Goal: Information Seeking & Learning: Learn about a topic

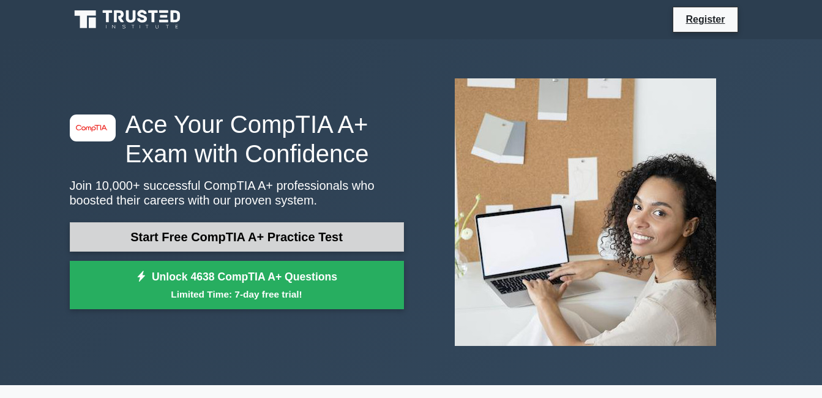
click at [340, 242] on link "Start Free CompTIA A+ Practice Test" at bounding box center [237, 236] width 334 height 29
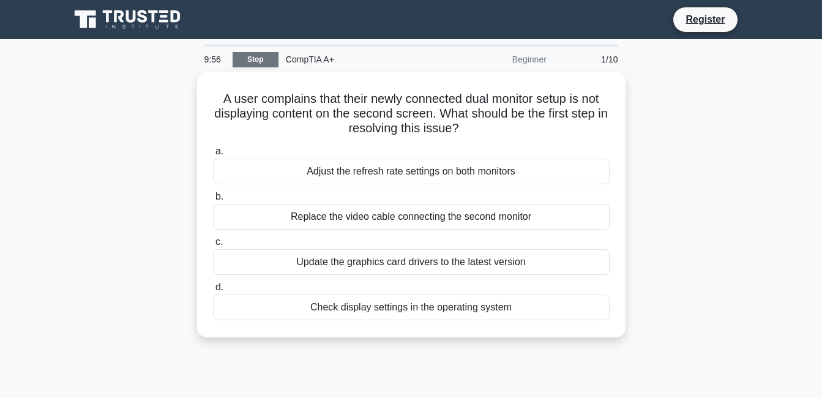
click at [270, 60] on link "Stop" at bounding box center [256, 59] width 46 height 15
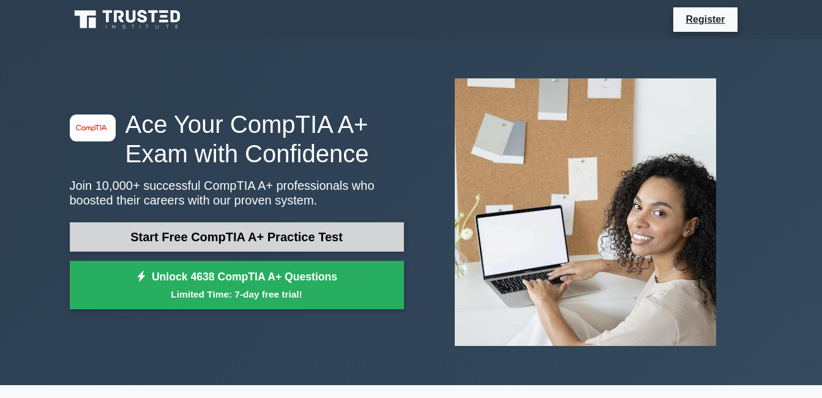
click at [240, 238] on link "Start Free CompTIA A+ Practice Test" at bounding box center [237, 236] width 334 height 29
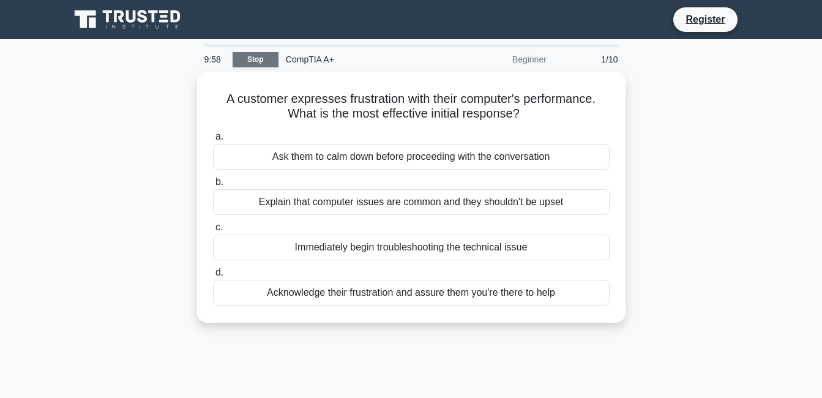
click at [258, 61] on link "Stop" at bounding box center [256, 59] width 46 height 15
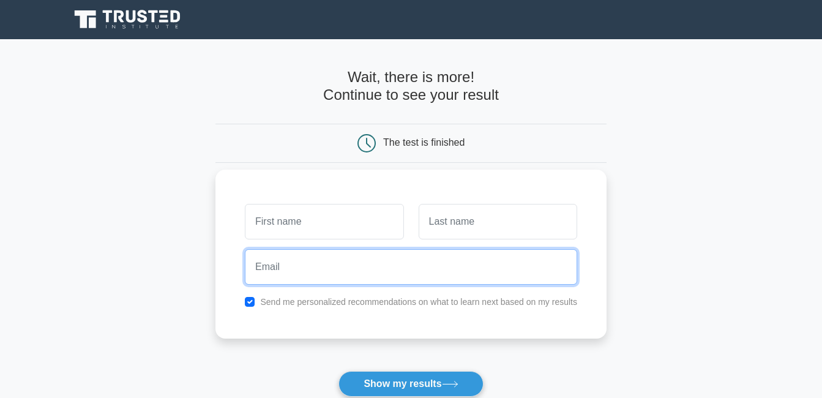
click at [325, 283] on input "email" at bounding box center [411, 267] width 332 height 36
type input "[EMAIL_ADDRESS][DOMAIN_NAME]"
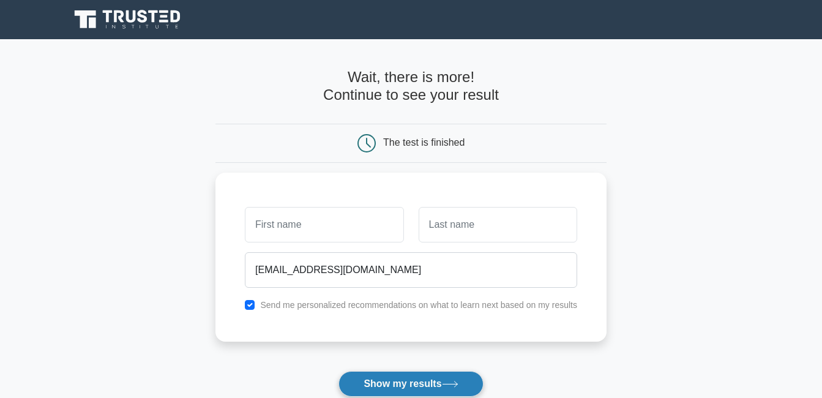
click at [410, 386] on button "Show my results" at bounding box center [411, 384] width 144 height 26
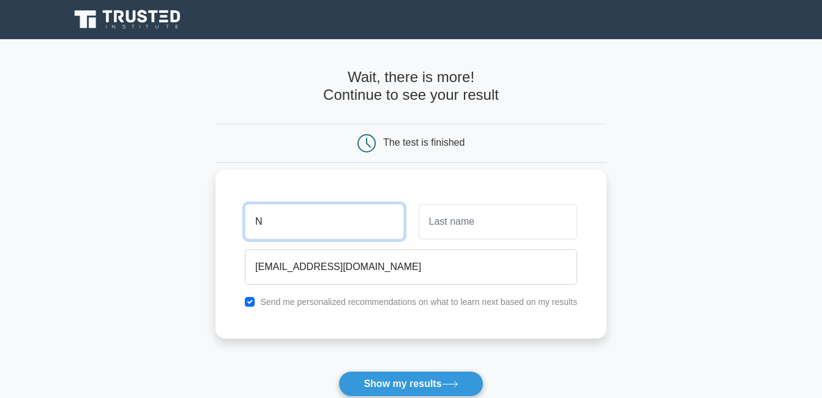
type input "N"
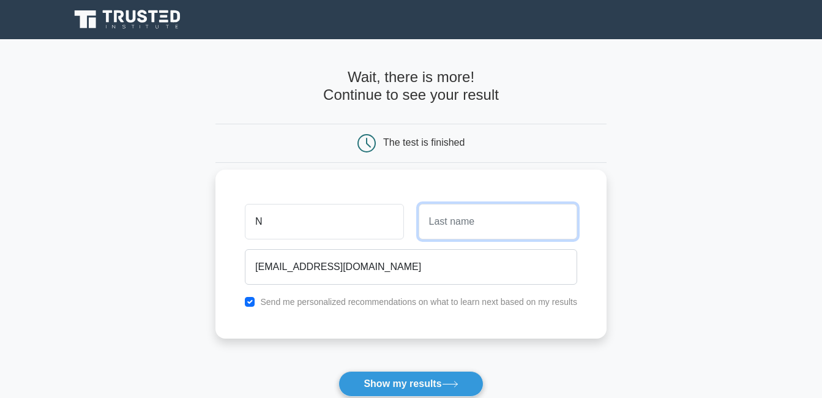
click at [469, 225] on input "text" at bounding box center [498, 222] width 159 height 36
type input "[PERSON_NAME]"
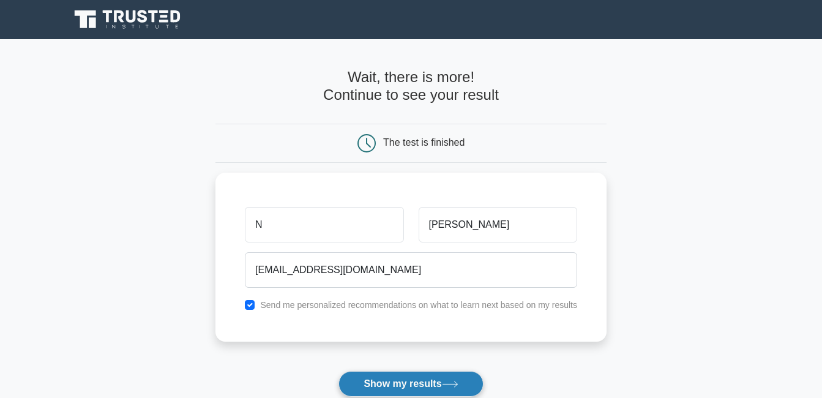
click at [441, 388] on button "Show my results" at bounding box center [411, 384] width 144 height 26
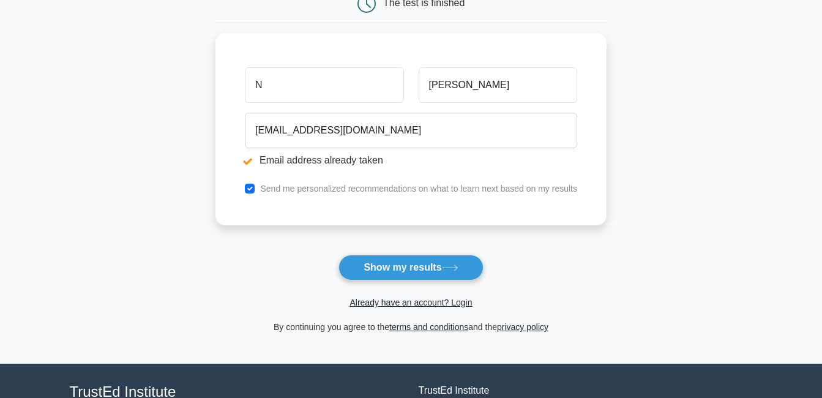
scroll to position [245, 0]
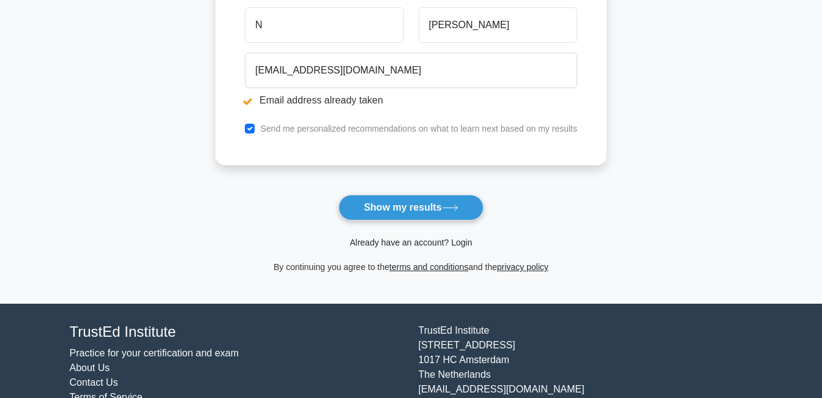
click at [414, 245] on link "Already have an account? Login" at bounding box center [411, 243] width 122 height 10
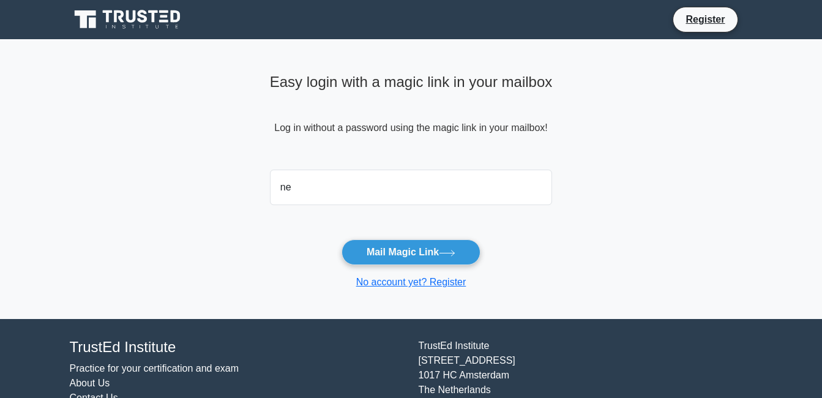
type input "[EMAIL_ADDRESS][DOMAIN_NAME]"
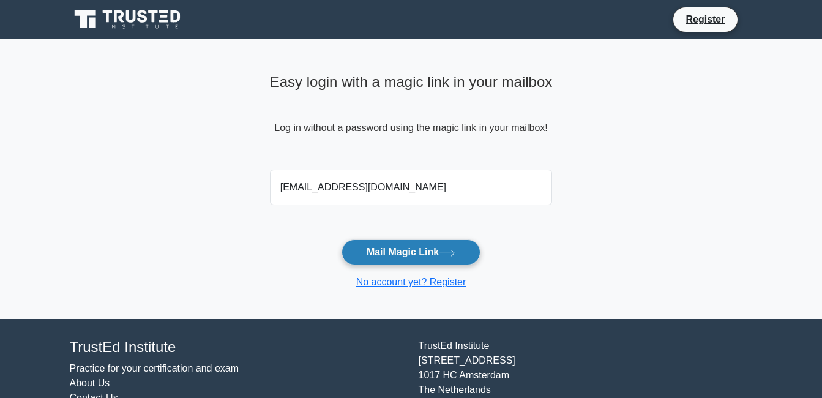
click at [404, 249] on button "Mail Magic Link" at bounding box center [411, 252] width 139 height 26
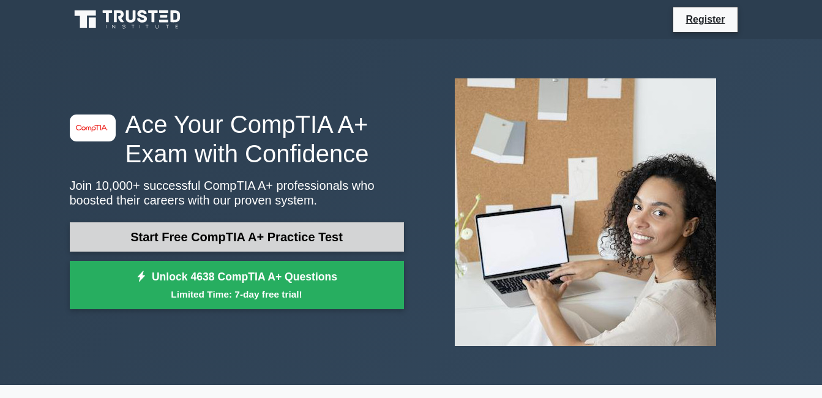
click at [321, 243] on link "Start Free CompTIA A+ Practice Test" at bounding box center [237, 236] width 334 height 29
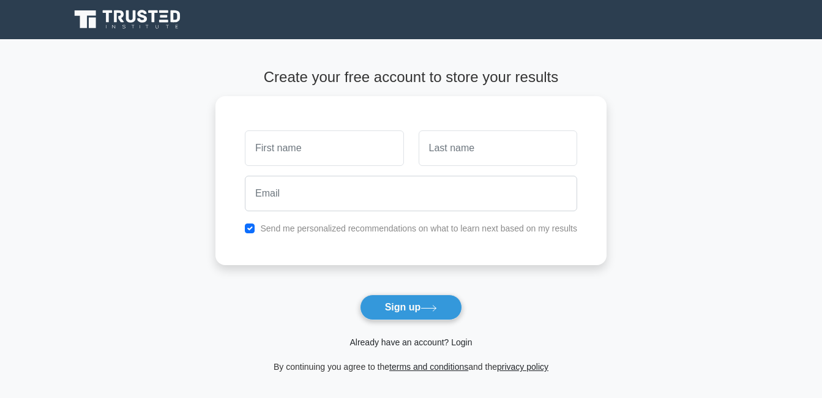
click at [392, 342] on link "Already have an account? Login" at bounding box center [411, 342] width 122 height 10
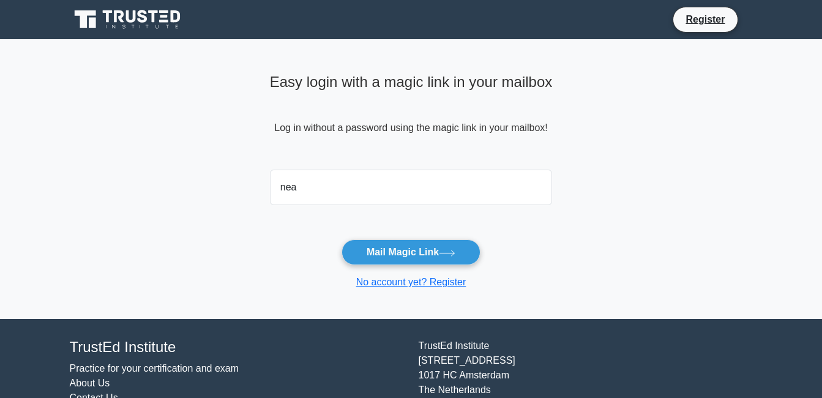
type input "neahsapon@gmail.com"
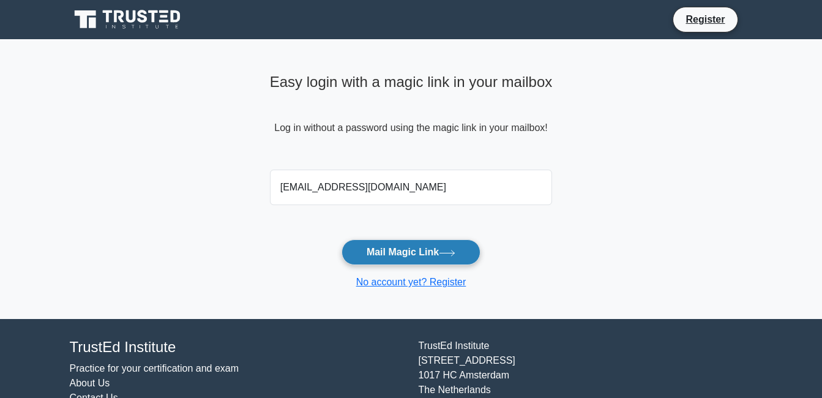
click at [391, 249] on button "Mail Magic Link" at bounding box center [411, 252] width 139 height 26
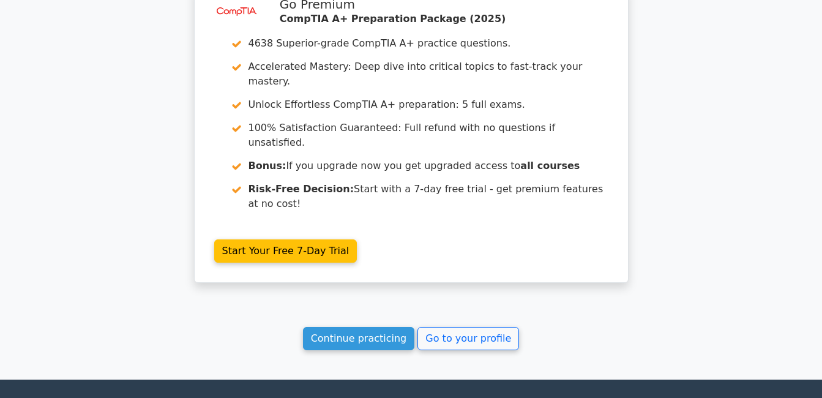
scroll to position [1057, 0]
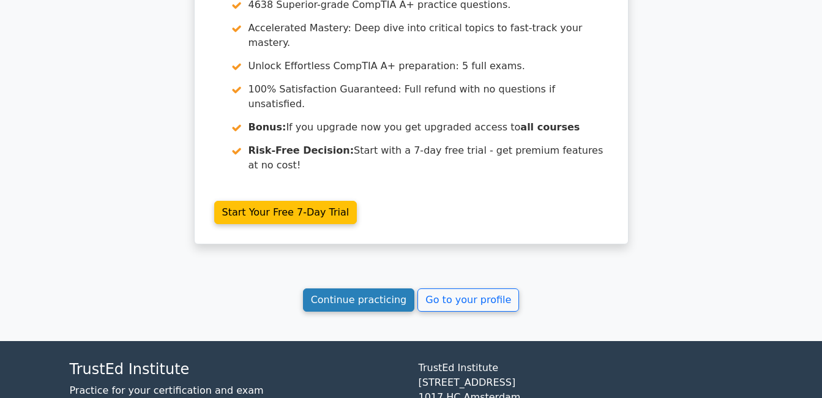
click at [383, 288] on link "Continue practicing" at bounding box center [359, 299] width 112 height 23
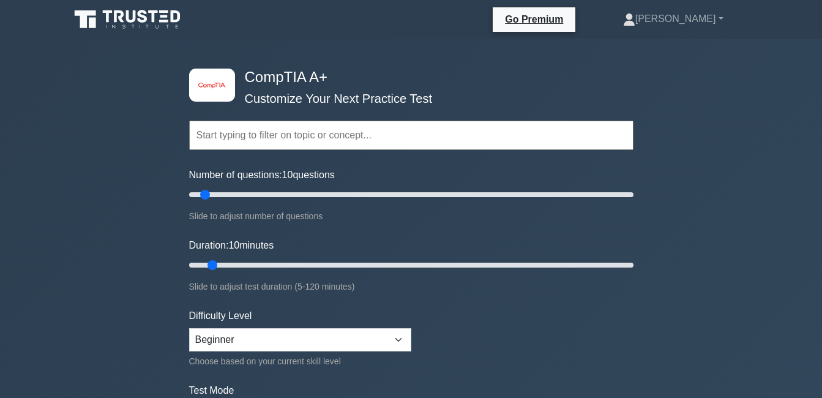
click at [310, 134] on input "text" at bounding box center [411, 135] width 444 height 29
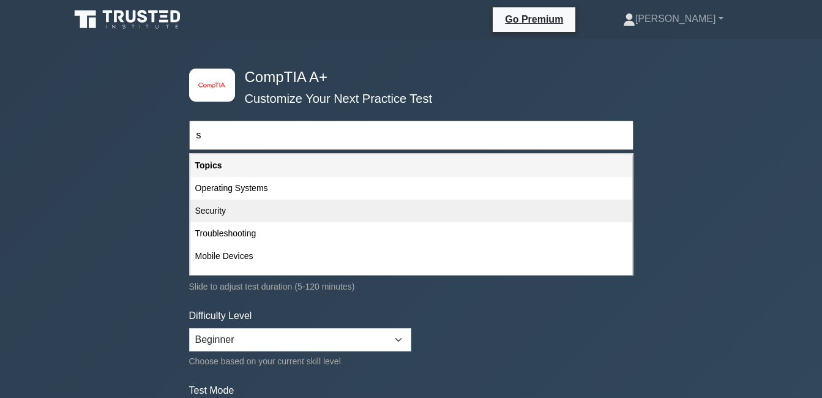
click at [274, 209] on div "Security" at bounding box center [411, 211] width 442 height 23
type input "Security"
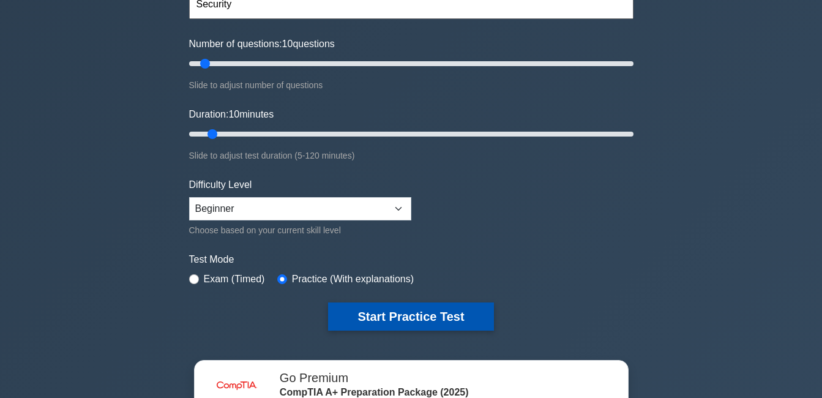
scroll to position [184, 0]
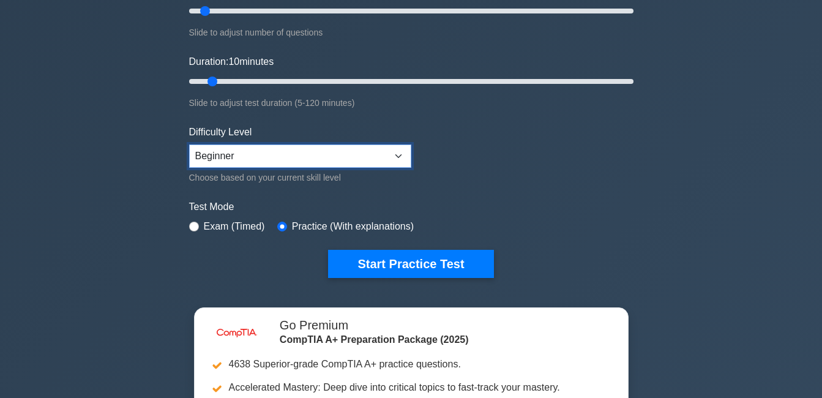
click at [408, 150] on select "Beginner Intermediate Expert" at bounding box center [300, 155] width 222 height 23
click at [189, 144] on select "Beginner Intermediate Expert" at bounding box center [300, 155] width 222 height 23
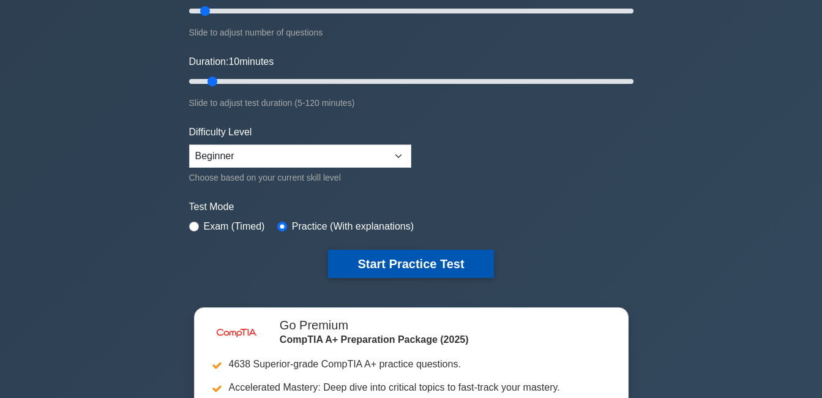
click at [408, 260] on button "Start Practice Test" at bounding box center [410, 264] width 165 height 28
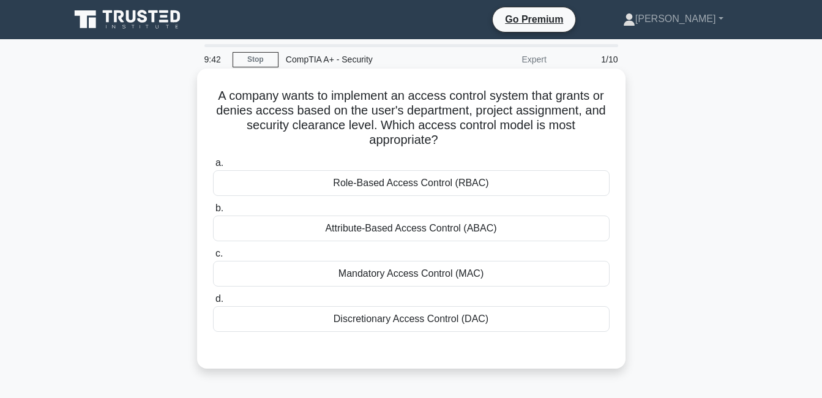
click at [446, 186] on div "Role-Based Access Control (RBAC)" at bounding box center [411, 183] width 397 height 26
click at [213, 167] on input "a. Role-Based Access Control (RBAC)" at bounding box center [213, 163] width 0 height 8
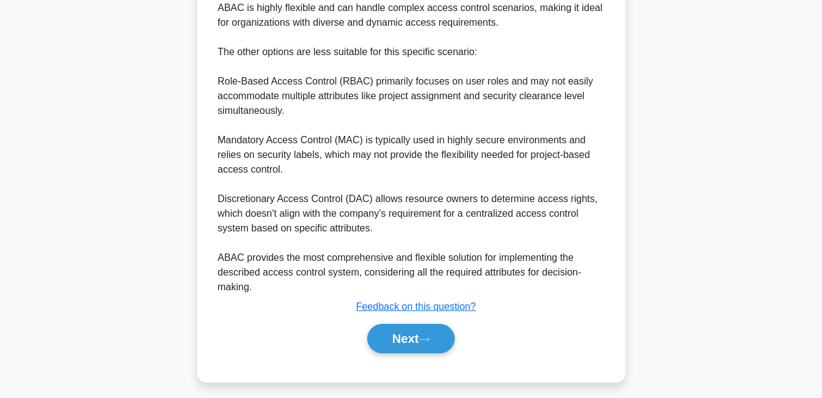
scroll to position [520, 0]
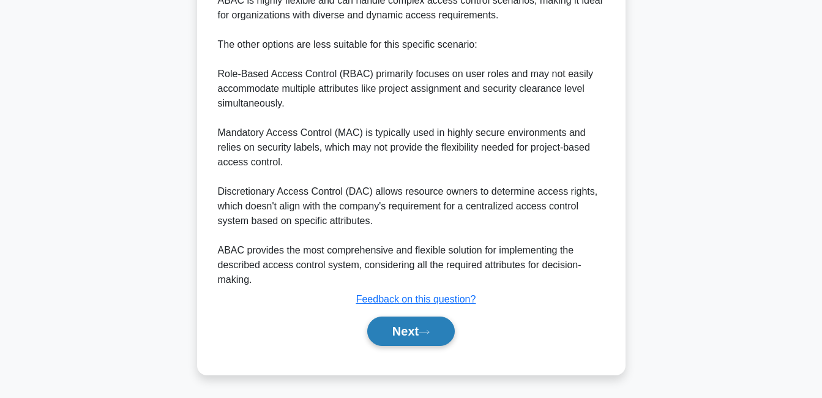
click at [406, 333] on button "Next" at bounding box center [411, 331] width 88 height 29
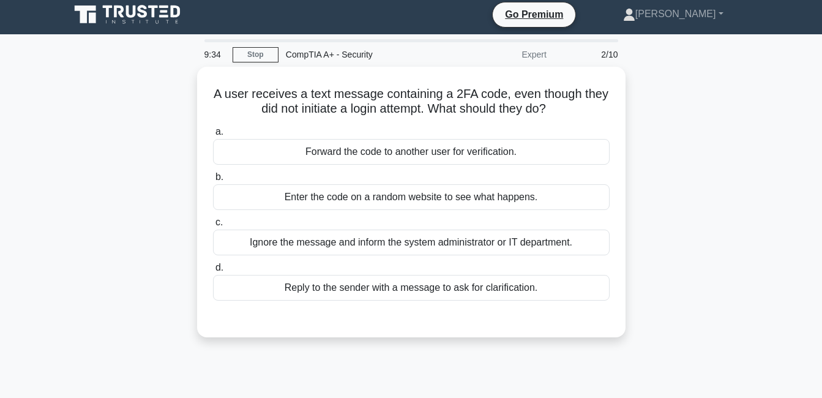
scroll to position [0, 0]
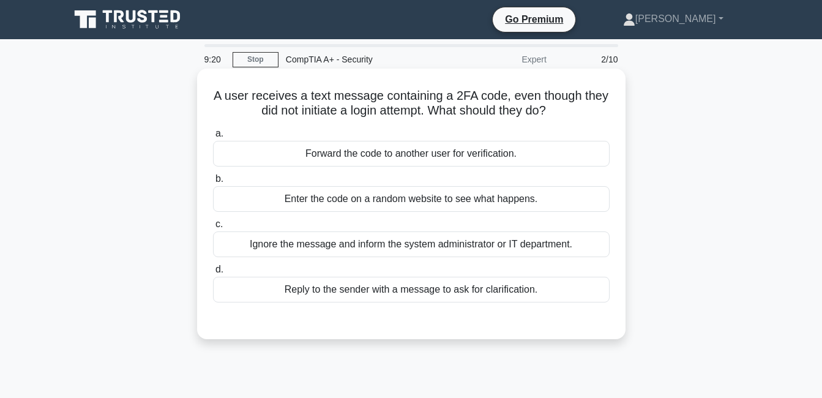
click at [371, 156] on div "Forward the code to another user for verification." at bounding box center [411, 154] width 397 height 26
click at [213, 138] on input "a. Forward the code to another user for verification." at bounding box center [213, 134] width 0 height 8
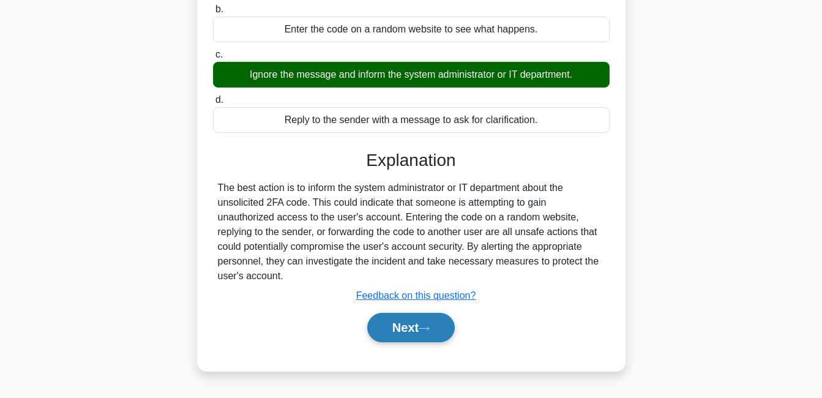
scroll to position [184, 0]
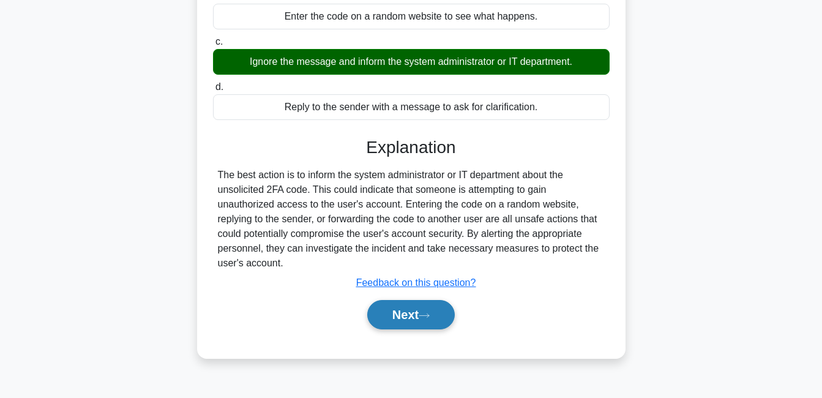
click at [399, 320] on button "Next" at bounding box center [411, 314] width 88 height 29
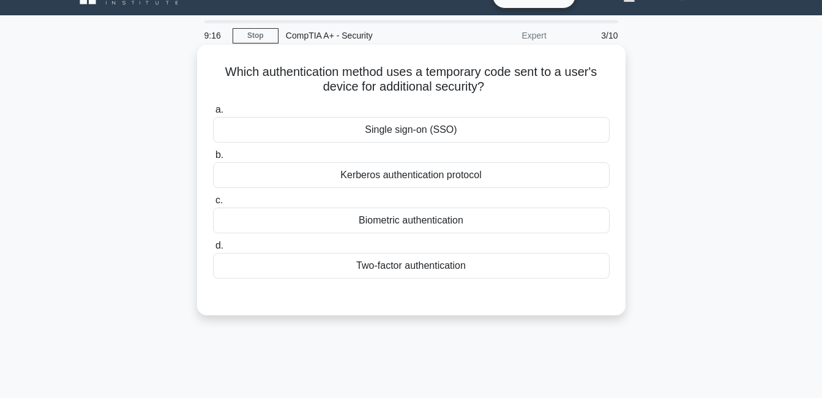
scroll to position [0, 0]
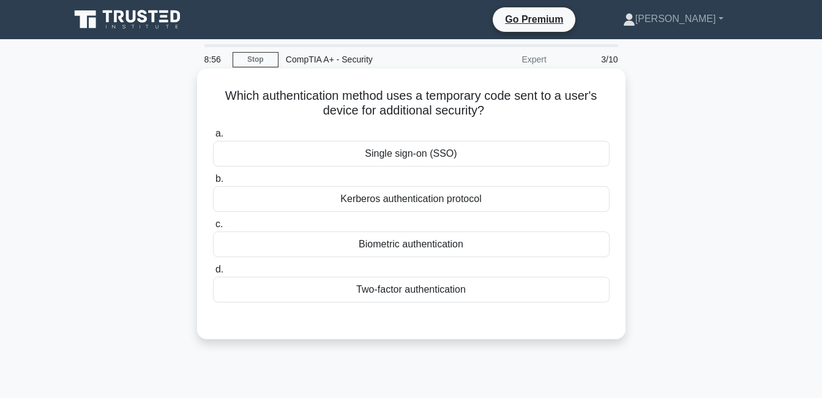
click at [466, 202] on div "Kerberos authentication protocol" at bounding box center [411, 199] width 397 height 26
click at [213, 183] on input "b. Kerberos authentication protocol" at bounding box center [213, 179] width 0 height 8
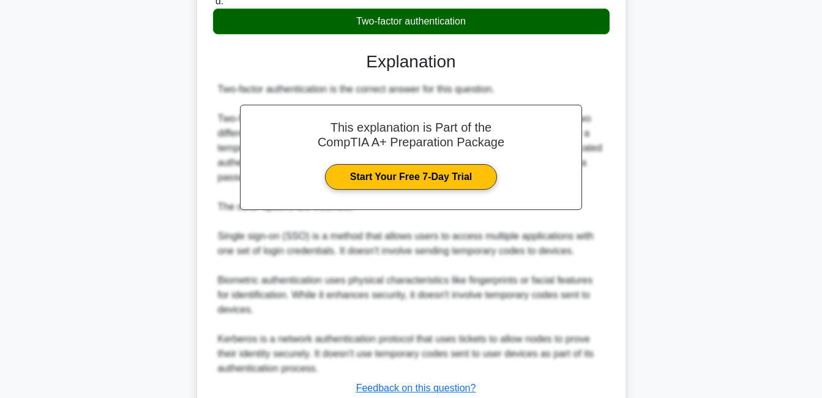
scroll to position [359, 0]
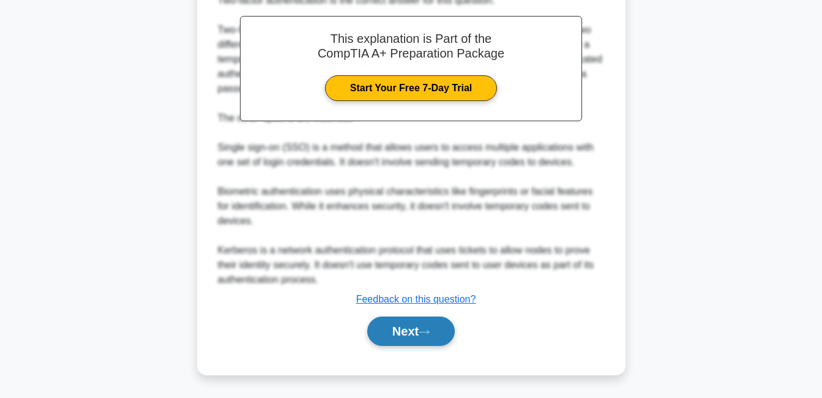
click at [430, 343] on button "Next" at bounding box center [411, 331] width 88 height 29
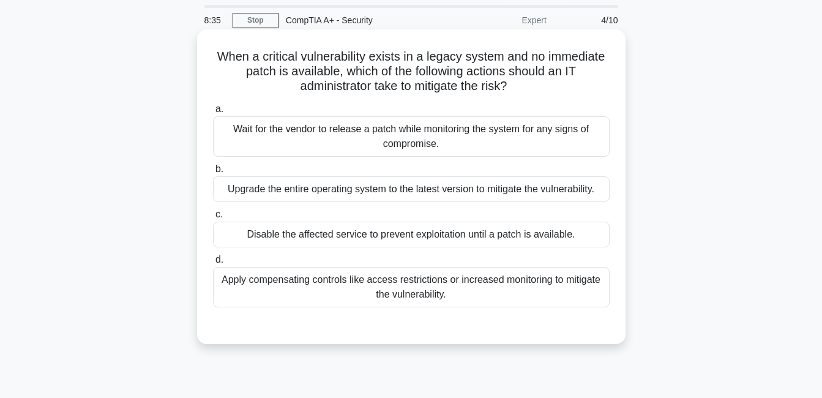
scroll to position [0, 0]
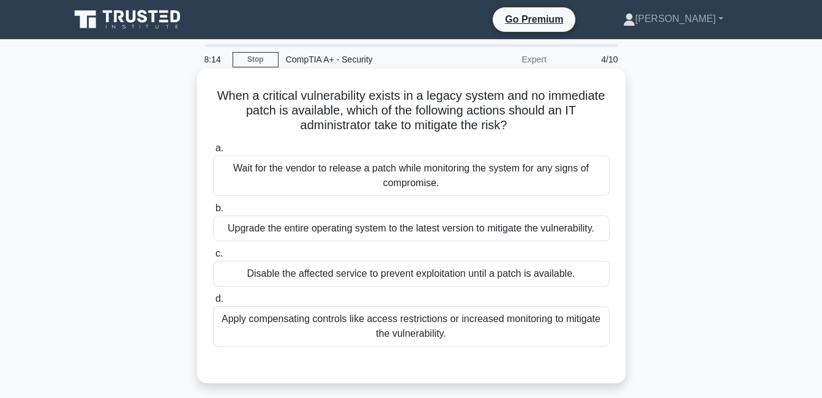
click at [448, 239] on div "Upgrade the entire operating system to the latest version to mitigate the vulne…" at bounding box center [411, 229] width 397 height 26
click at [213, 212] on input "b. Upgrade the entire operating system to the latest version to mitigate the vu…" at bounding box center [213, 208] width 0 height 8
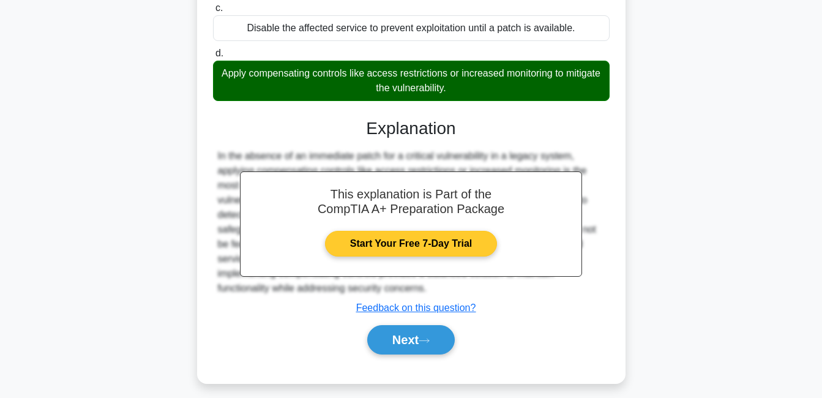
scroll to position [263, 0]
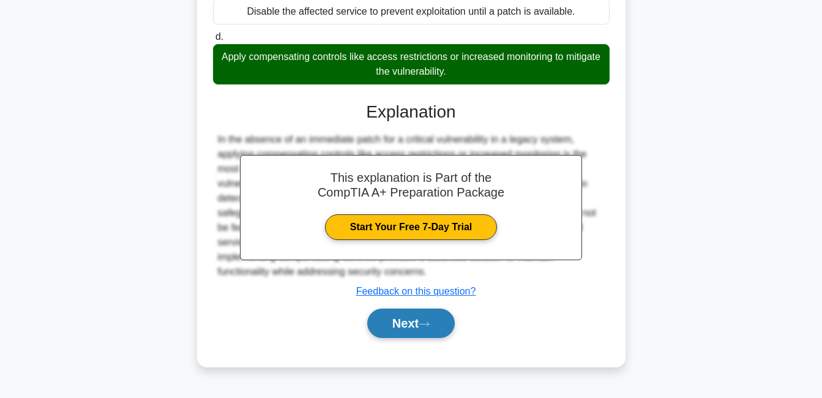
click at [403, 327] on button "Next" at bounding box center [411, 323] width 88 height 29
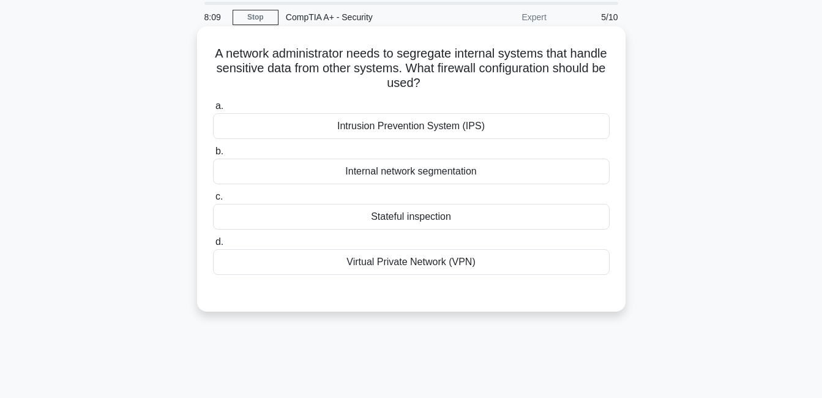
scroll to position [18, 0]
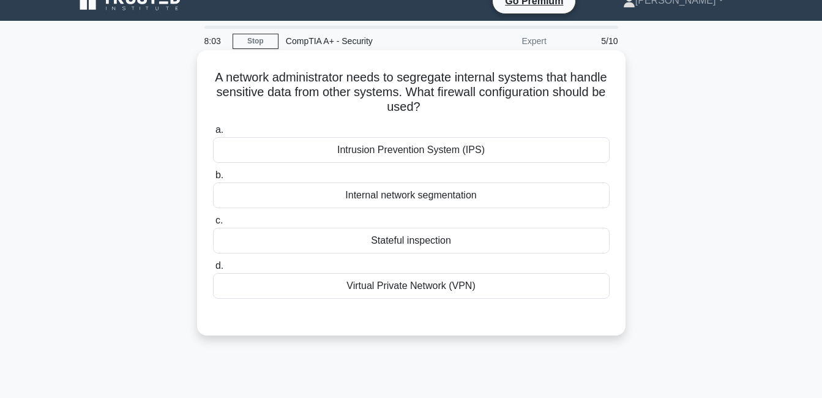
click at [468, 148] on div "Intrusion Prevention System (IPS)" at bounding box center [411, 150] width 397 height 26
drag, startPoint x: 468, startPoint y: 148, endPoint x: 445, endPoint y: 152, distance: 23.7
click at [445, 152] on div "Intrusion Prevention System (IPS)" at bounding box center [411, 150] width 397 height 26
click at [213, 134] on input "a. Intrusion Prevention System (IPS)" at bounding box center [213, 130] width 0 height 8
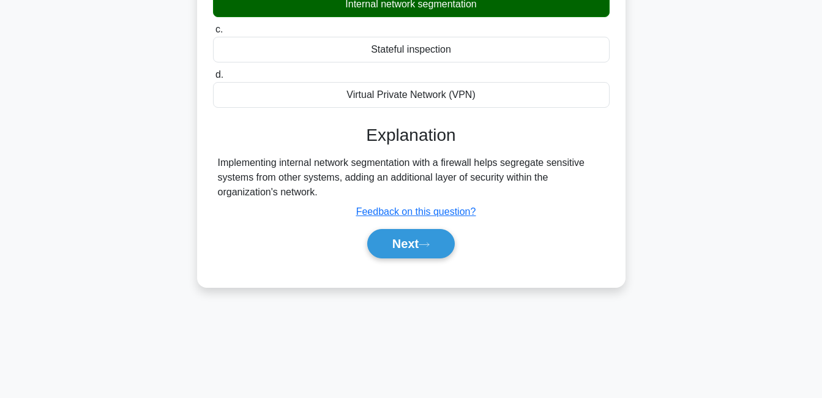
scroll to position [263, 0]
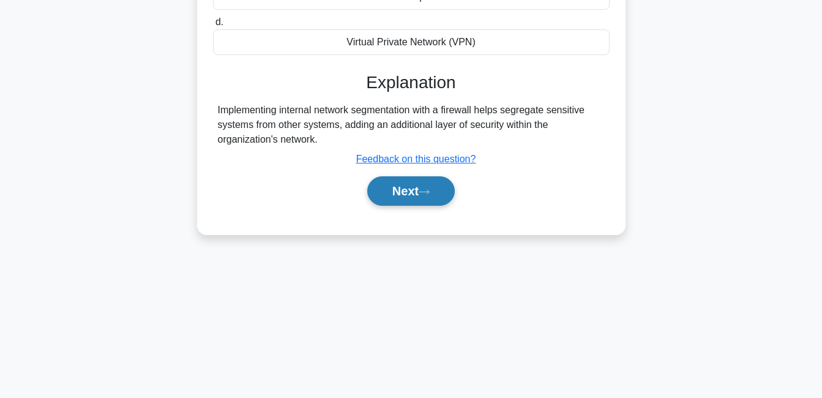
click at [407, 185] on button "Next" at bounding box center [411, 190] width 88 height 29
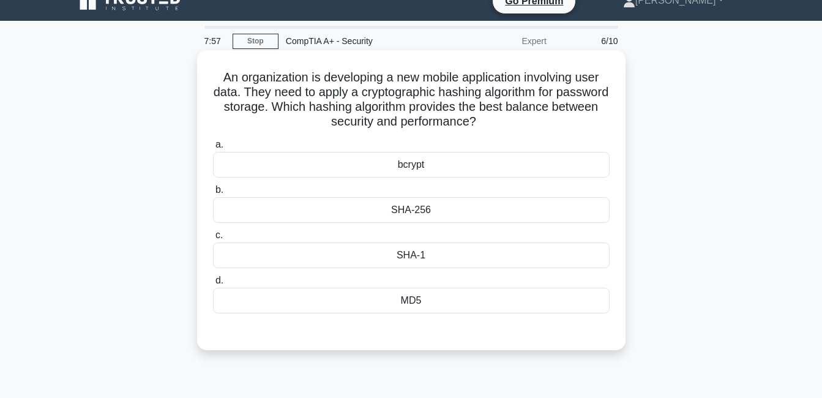
scroll to position [0, 0]
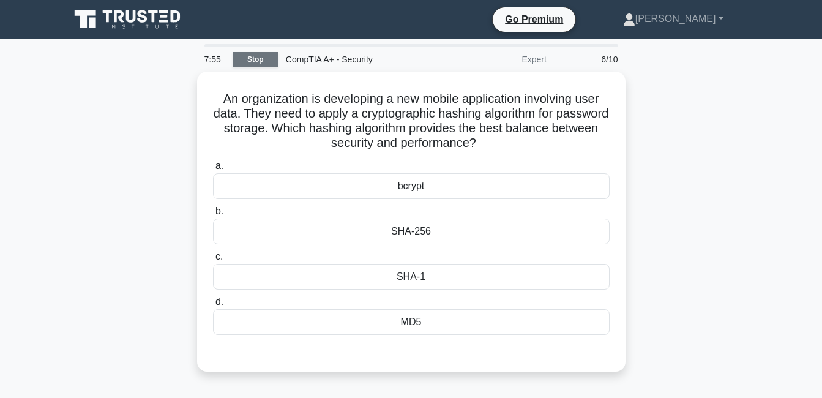
click at [277, 57] on link "Stop" at bounding box center [256, 59] width 46 height 15
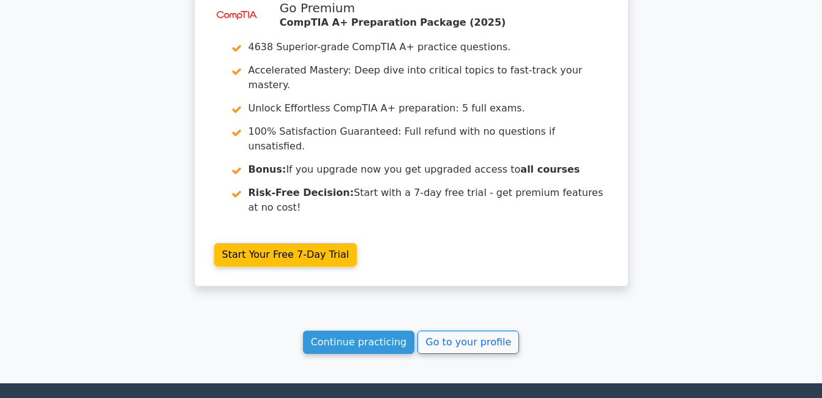
scroll to position [1998, 0]
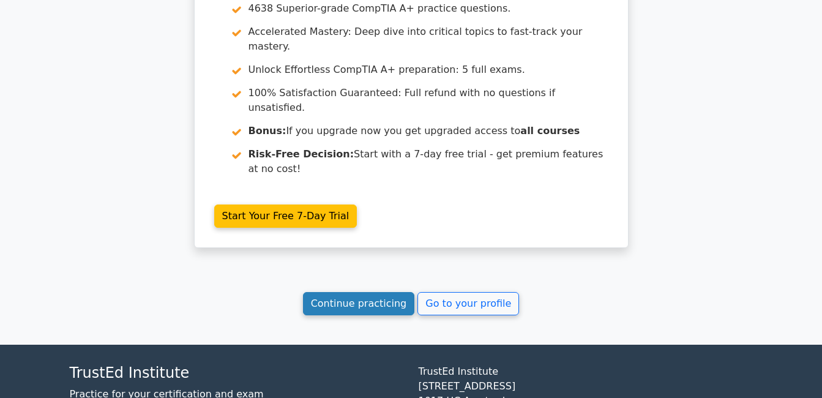
click at [391, 292] on link "Continue practicing" at bounding box center [359, 303] width 112 height 23
click at [381, 292] on link "Continue practicing" at bounding box center [359, 303] width 112 height 23
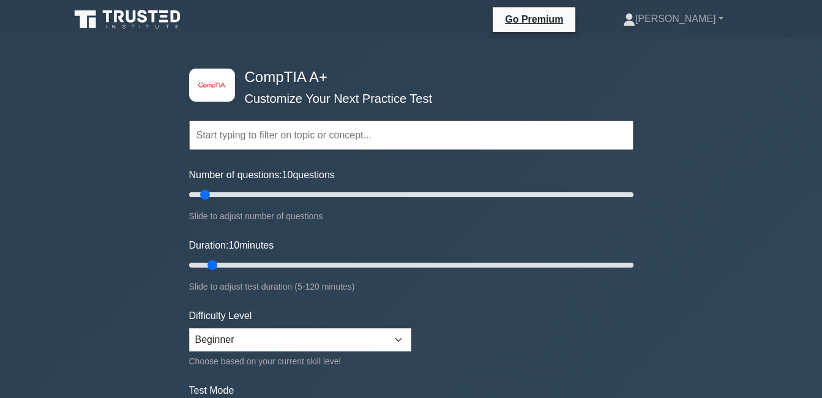
click at [381, 132] on input "text" at bounding box center [411, 135] width 444 height 29
click at [707, 17] on link "[PERSON_NAME]" at bounding box center [673, 19] width 159 height 24
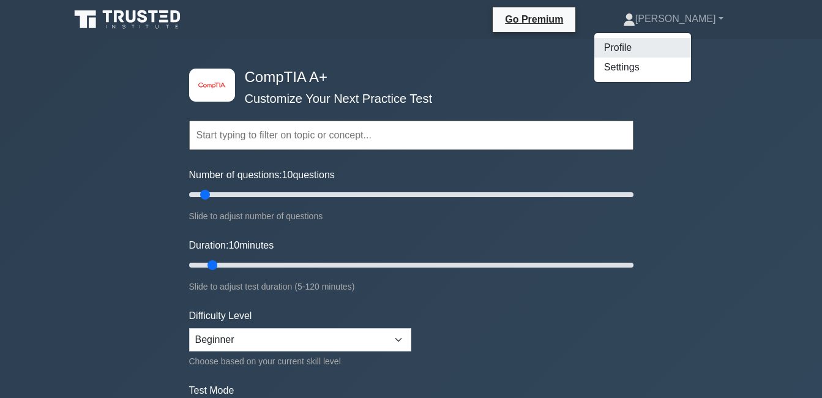
click at [668, 51] on link "Profile" at bounding box center [642, 48] width 97 height 20
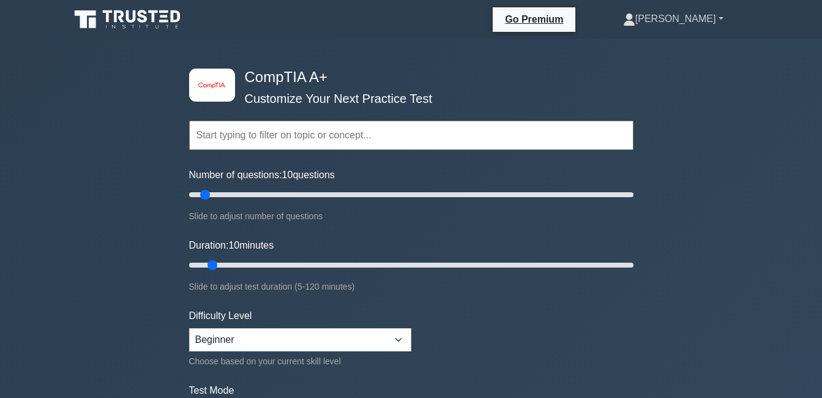
click at [666, 23] on link "[PERSON_NAME]" at bounding box center [673, 19] width 159 height 24
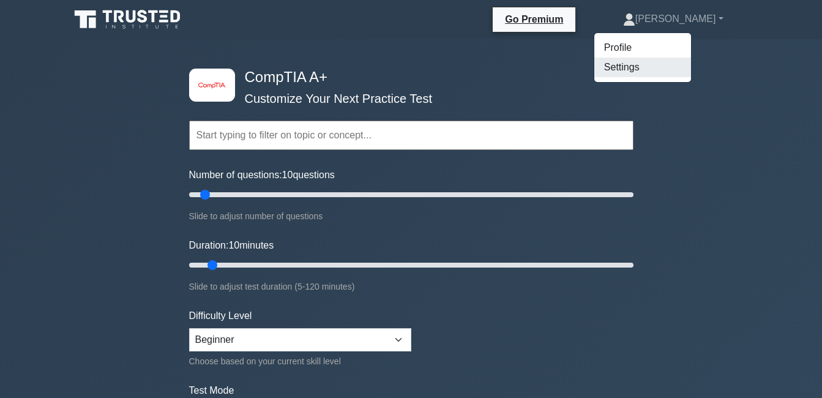
click at [650, 71] on link "Settings" at bounding box center [642, 68] width 97 height 20
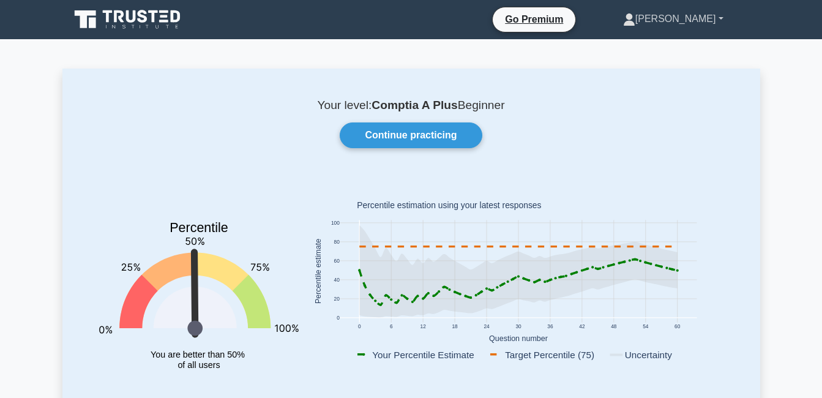
click at [706, 20] on link "[PERSON_NAME]" at bounding box center [673, 19] width 159 height 24
click at [683, 72] on link "Settings" at bounding box center [642, 68] width 97 height 20
drag, startPoint x: 710, startPoint y: 21, endPoint x: 699, endPoint y: 25, distance: 12.2
click at [699, 25] on link "[PERSON_NAME]" at bounding box center [673, 19] width 159 height 24
drag, startPoint x: 660, startPoint y: 16, endPoint x: 644, endPoint y: 22, distance: 17.1
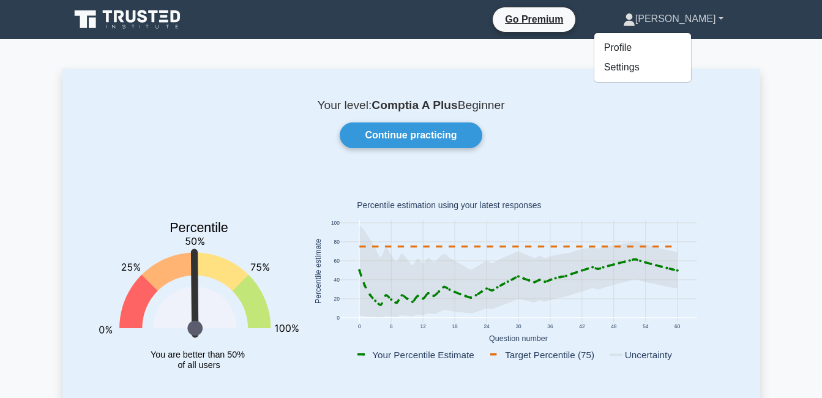
click at [646, 22] on link "[PERSON_NAME]" at bounding box center [673, 19] width 159 height 24
click at [635, 24] on icon at bounding box center [629, 23] width 11 height 5
click at [629, 135] on div "Continue practicing" at bounding box center [411, 135] width 654 height 26
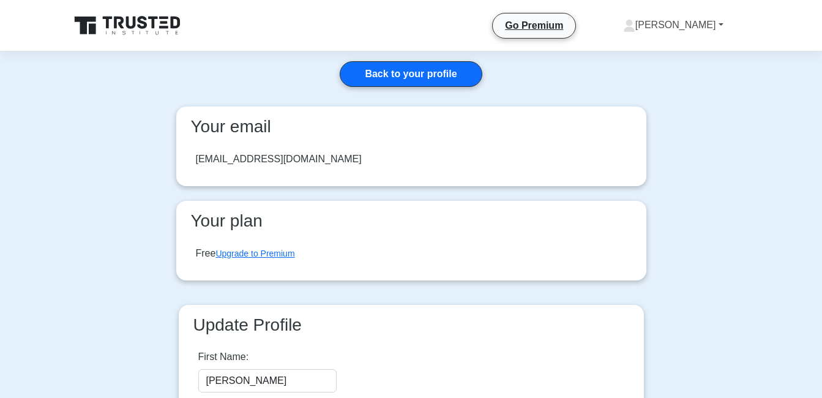
click at [683, 28] on link "[PERSON_NAME]" at bounding box center [673, 25] width 159 height 24
drag, startPoint x: 703, startPoint y: 26, endPoint x: 655, endPoint y: 21, distance: 48.0
click at [633, 26] on icon at bounding box center [629, 23] width 7 height 7
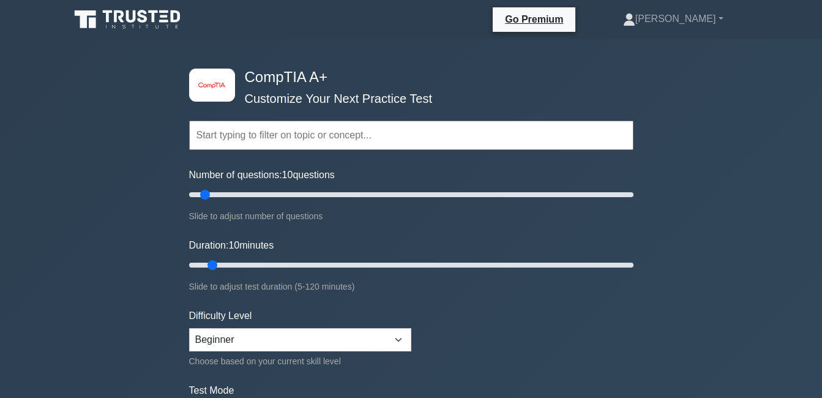
drag, startPoint x: 392, startPoint y: 129, endPoint x: 387, endPoint y: 133, distance: 6.9
click at [388, 133] on input "text" at bounding box center [411, 135] width 444 height 29
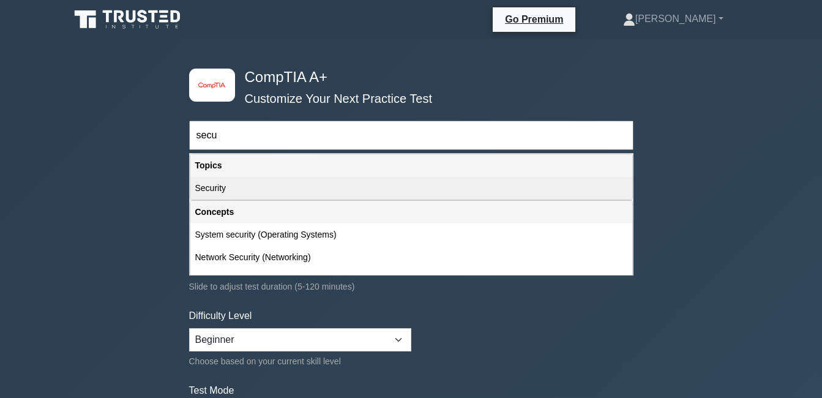
click at [287, 193] on div "Security" at bounding box center [411, 188] width 442 height 23
type input "Security"
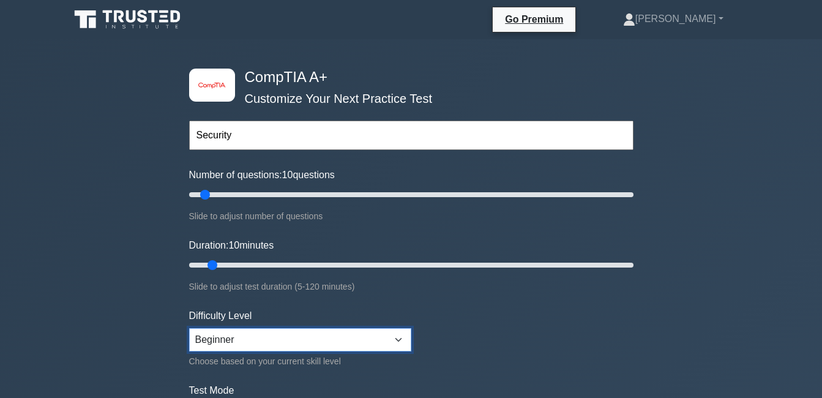
click at [408, 338] on select "Beginner Intermediate Expert" at bounding box center [300, 339] width 222 height 23
click at [189, 328] on select "Beginner Intermediate Expert" at bounding box center [300, 339] width 222 height 23
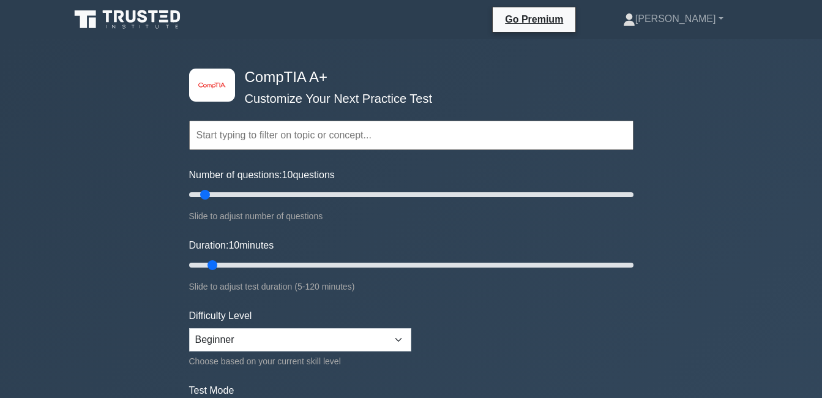
click at [410, 131] on input "text" at bounding box center [411, 135] width 444 height 29
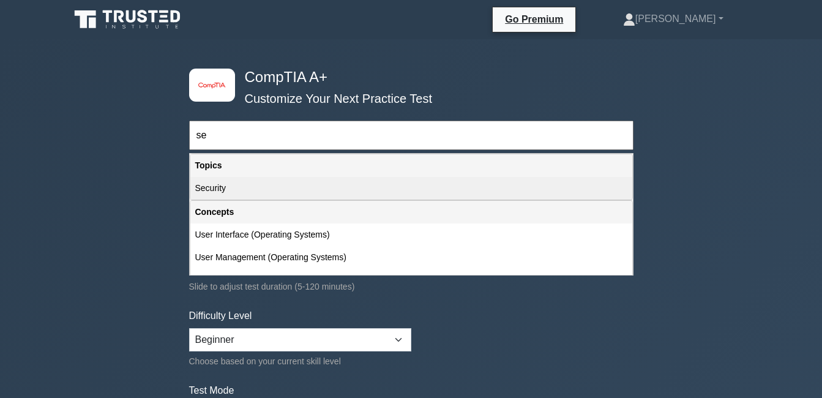
click at [355, 192] on div "Security" at bounding box center [411, 188] width 442 height 23
type input "Security"
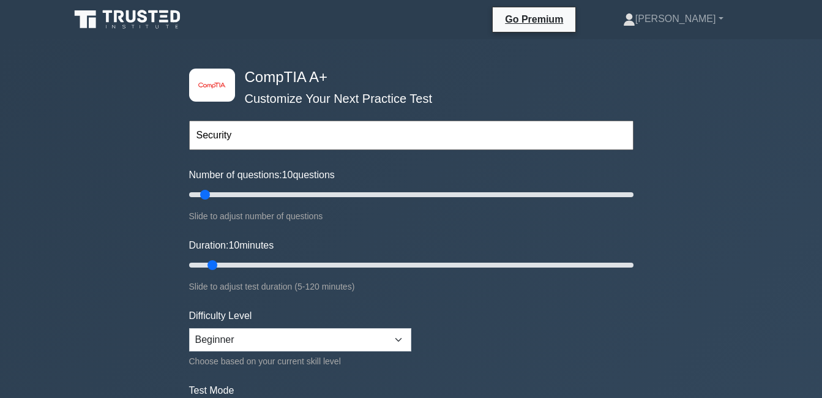
click at [322, 135] on input "Security" at bounding box center [411, 135] width 444 height 29
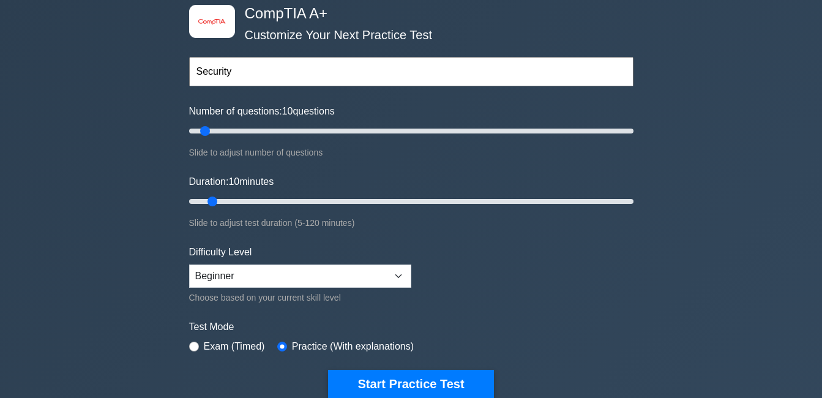
scroll to position [245, 0]
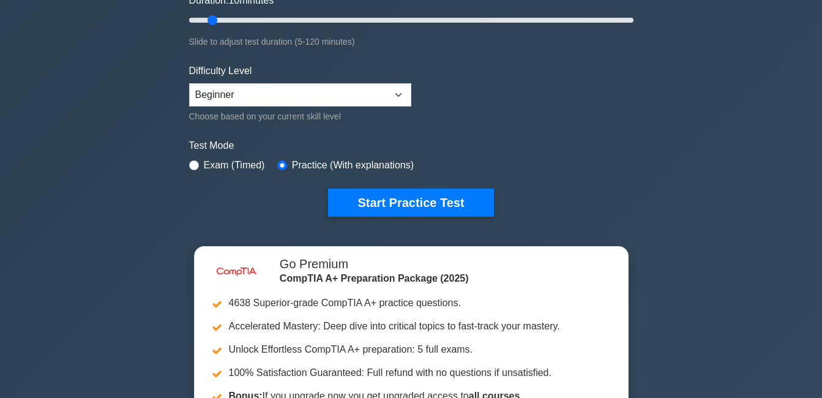
drag, startPoint x: 205, startPoint y: 156, endPoint x: 77, endPoint y: 163, distance: 128.7
click at [75, 166] on div "image/svg+xml CompTIA A+ Customize Your Next Practice Test Security Topics Hard…" at bounding box center [411, 154] width 822 height 721
click at [198, 164] on input "radio" at bounding box center [194, 165] width 10 height 10
radio input "true"
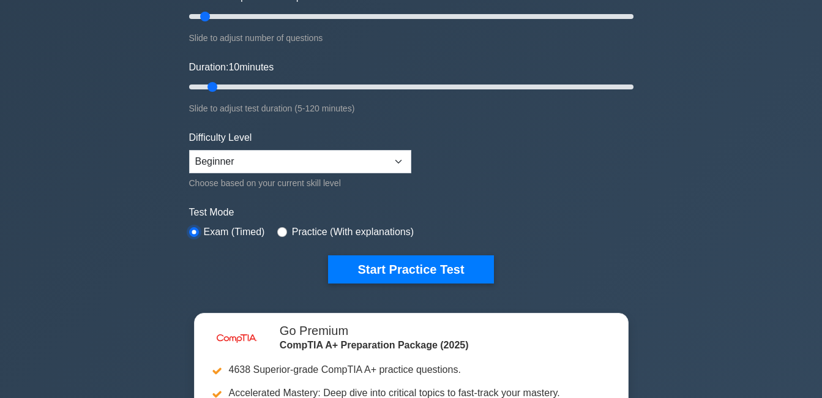
scroll to position [0, 0]
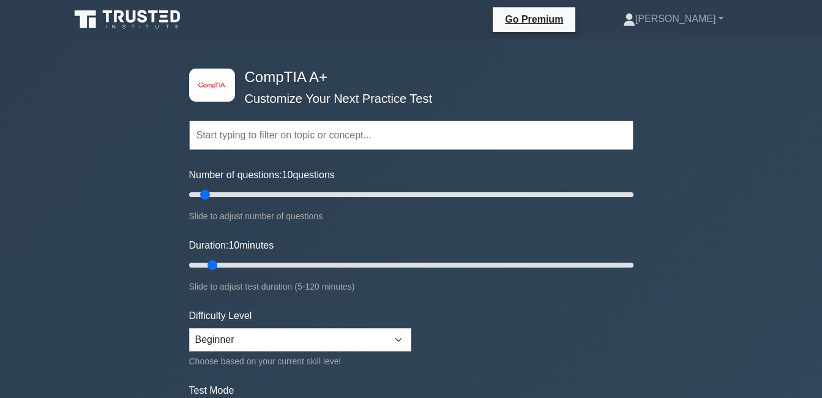
drag, startPoint x: 329, startPoint y: 128, endPoint x: 332, endPoint y: 122, distance: 6.3
click at [330, 128] on input "text" at bounding box center [411, 135] width 444 height 29
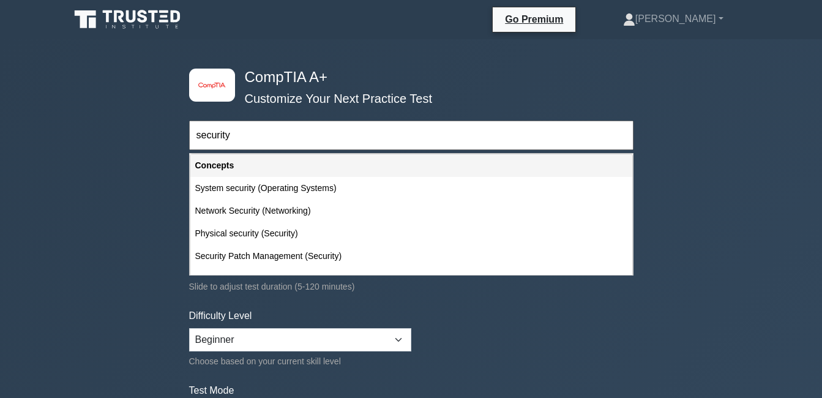
type input "security"
drag, startPoint x: 541, startPoint y: 303, endPoint x: 530, endPoint y: 300, distance: 11.4
click at [530, 300] on form "security Topics Hardware Operating Systems Networking Security Troubleshooting …" at bounding box center [411, 272] width 444 height 378
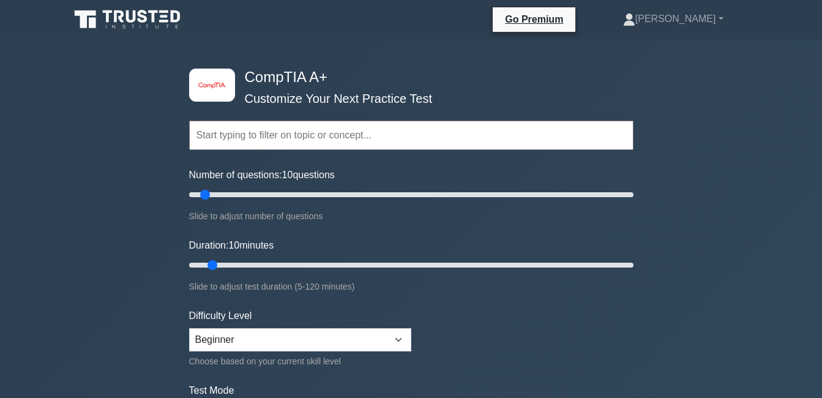
drag, startPoint x: 340, startPoint y: 124, endPoint x: 345, endPoint y: 129, distance: 6.9
click at [345, 126] on input "text" at bounding box center [411, 135] width 444 height 29
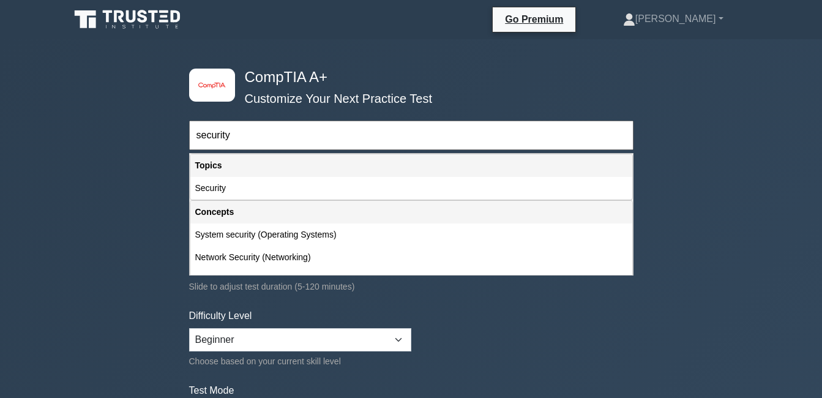
type input "security"
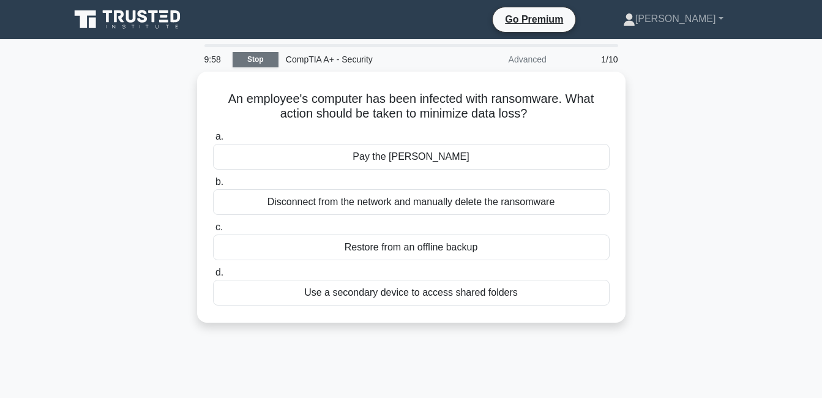
click at [260, 58] on link "Stop" at bounding box center [256, 59] width 46 height 15
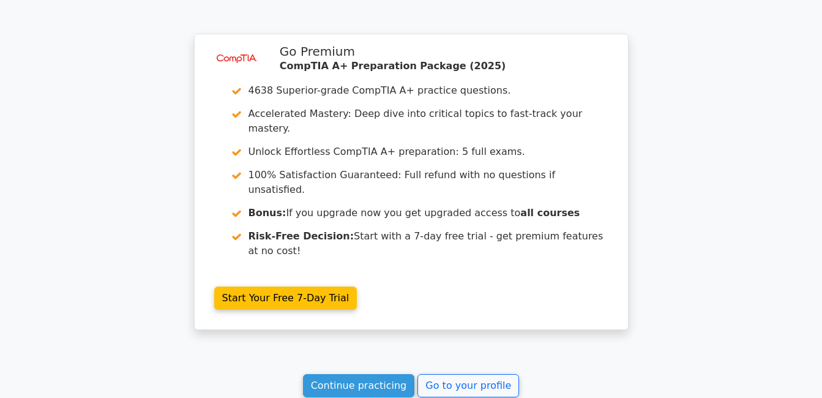
scroll to position [1057, 0]
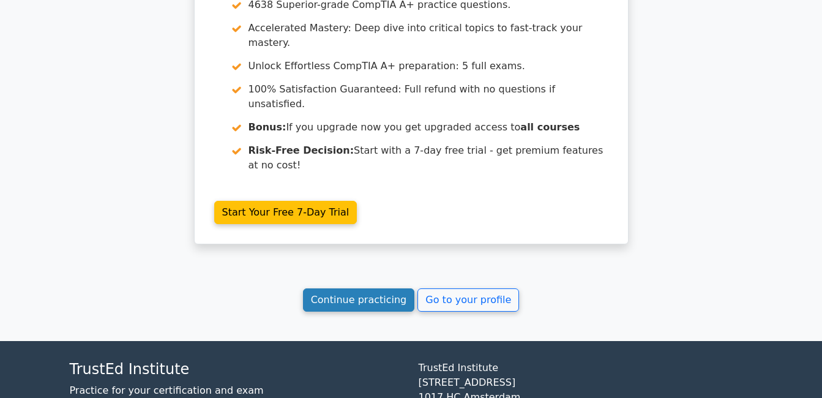
click at [366, 288] on link "Continue practicing" at bounding box center [359, 299] width 112 height 23
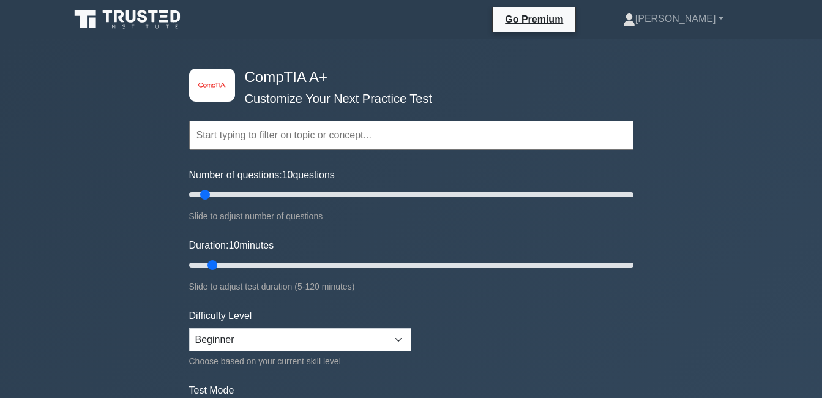
click at [302, 132] on input "text" at bounding box center [411, 135] width 444 height 29
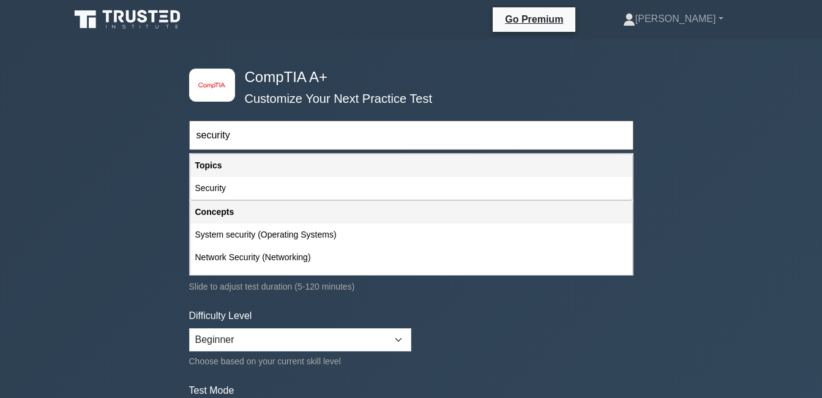
type input "security"
click at [516, 338] on form "security Topics Hardware Operating Systems Networking Security Troubleshooting …" at bounding box center [411, 272] width 444 height 378
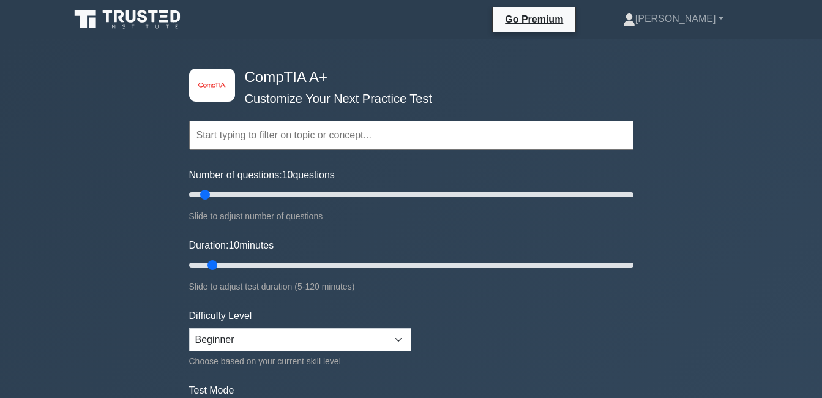
click at [285, 141] on input "text" at bounding box center [411, 135] width 444 height 29
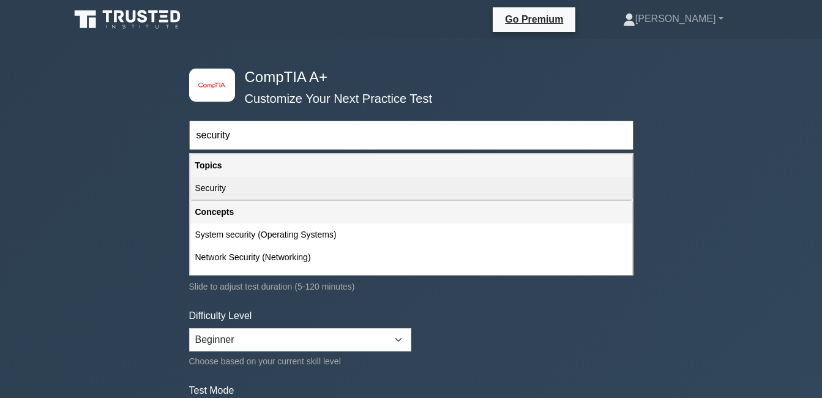
click at [272, 194] on div "Security" at bounding box center [411, 188] width 442 height 23
type input "Security"
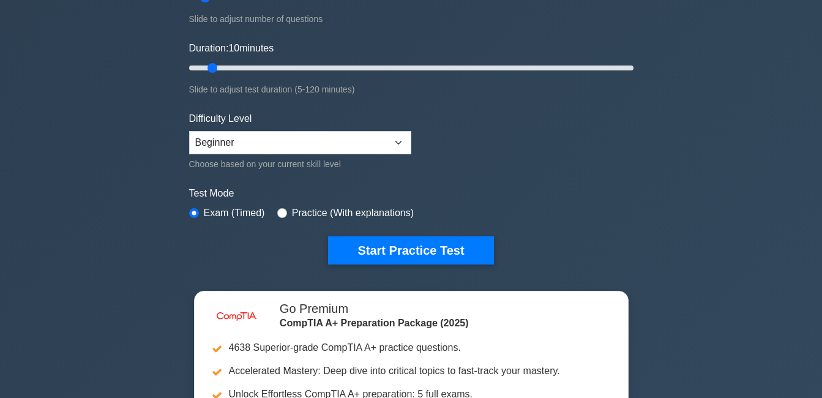
scroll to position [184, 0]
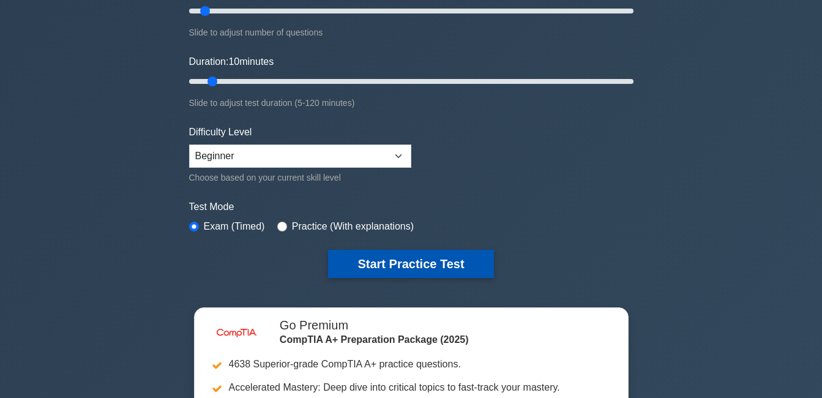
click at [420, 270] on button "Start Practice Test" at bounding box center [410, 264] width 165 height 28
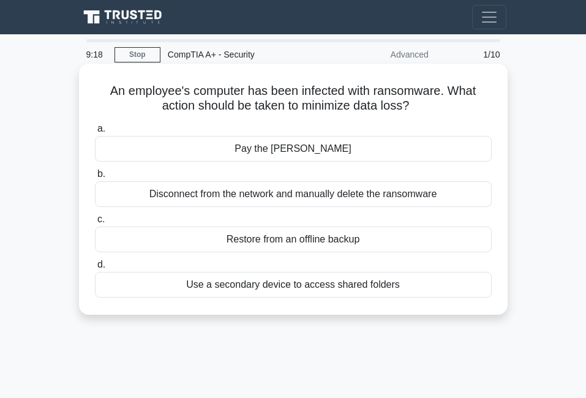
drag, startPoint x: 108, startPoint y: 88, endPoint x: 431, endPoint y: 290, distance: 380.9
click at [431, 290] on div "An employee's computer has been infected with ransomware. What action should be…" at bounding box center [293, 189] width 419 height 241
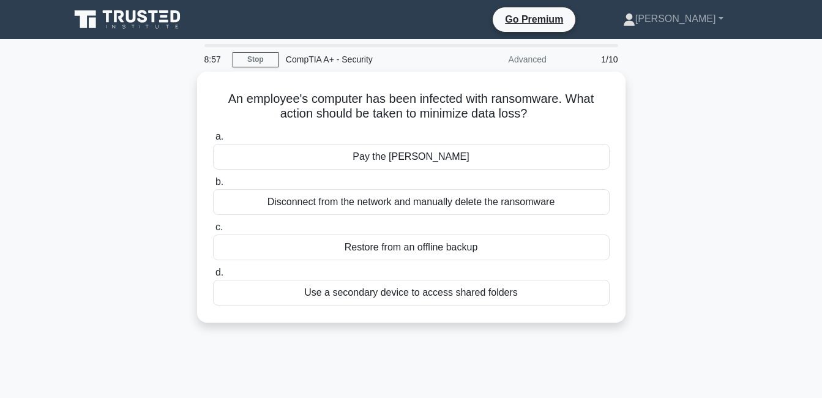
click at [648, 181] on div "An employee's computer has been infected with ransomware. What action should be…" at bounding box center [411, 205] width 698 height 266
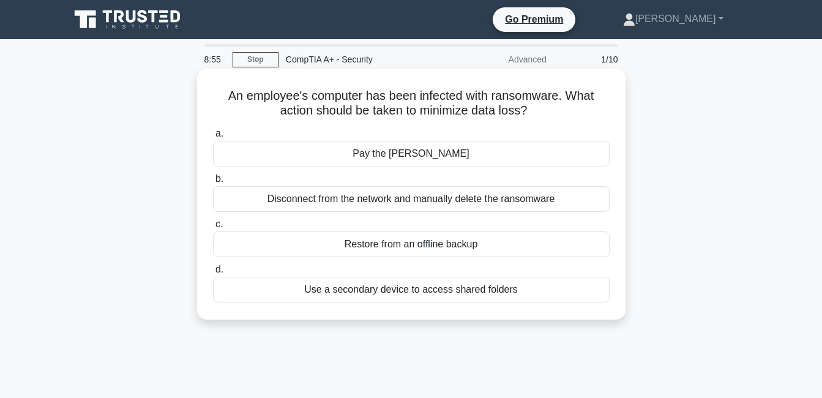
click at [422, 241] on div "Restore from an offline backup" at bounding box center [411, 244] width 397 height 26
click at [213, 228] on input "c. Restore from an offline backup" at bounding box center [213, 224] width 0 height 8
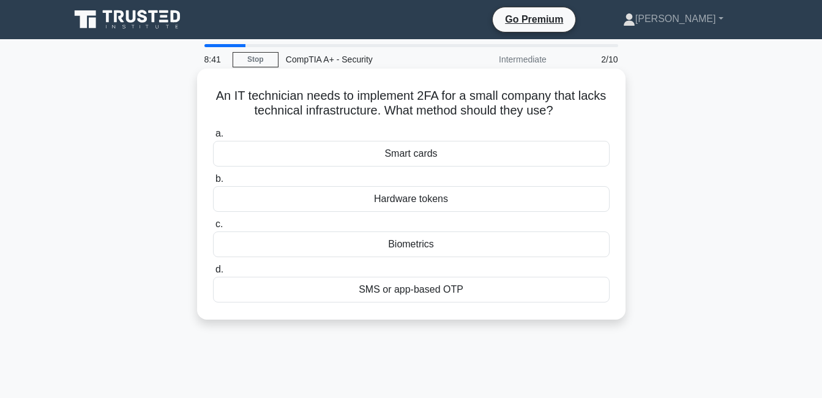
click at [410, 152] on div "Smart cards" at bounding box center [411, 154] width 397 height 26
click at [213, 138] on input "a. Smart cards" at bounding box center [213, 134] width 0 height 8
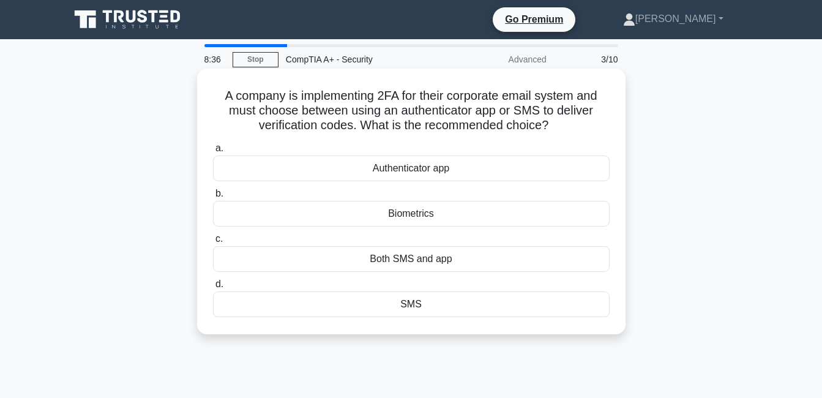
click at [401, 264] on div "Both SMS and app" at bounding box center [411, 259] width 397 height 26
click at [213, 243] on input "c. Both SMS and app" at bounding box center [213, 239] width 0 height 8
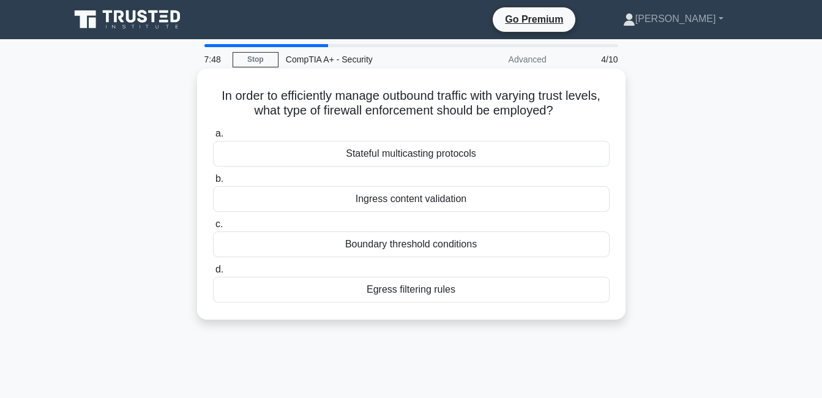
click at [433, 238] on div "Boundary threshold conditions" at bounding box center [411, 244] width 397 height 26
click at [213, 228] on input "c. Boundary threshold conditions" at bounding box center [213, 224] width 0 height 8
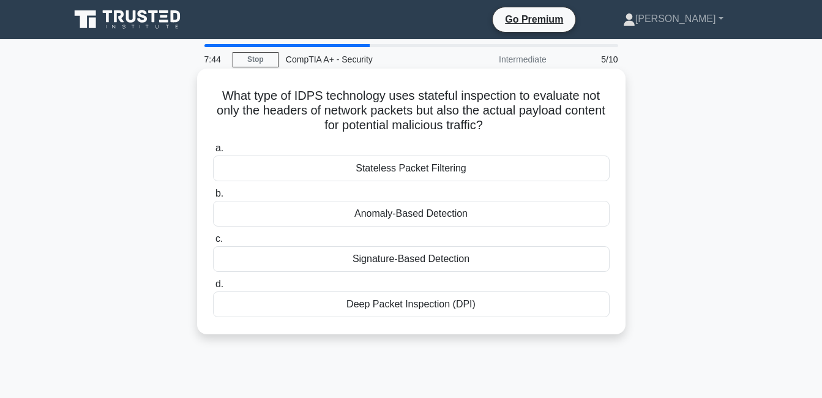
click at [418, 303] on div "Deep Packet Inspection (DPI)" at bounding box center [411, 304] width 397 height 26
click at [213, 288] on input "d. Deep Packet Inspection (DPI)" at bounding box center [213, 284] width 0 height 8
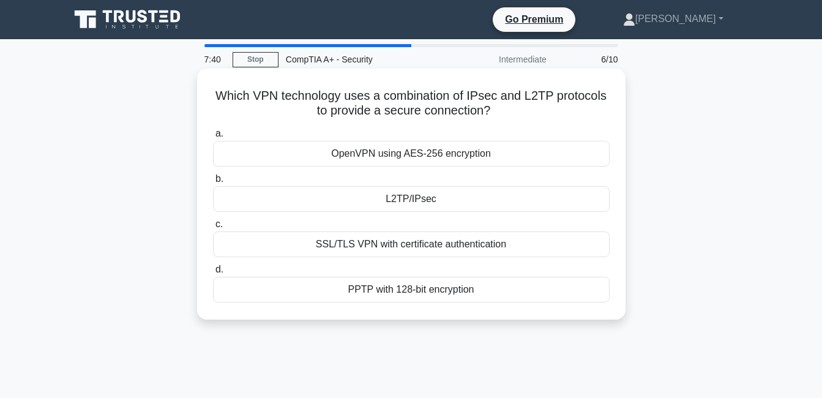
click at [387, 204] on div "L2TP/IPsec" at bounding box center [411, 199] width 397 height 26
click at [213, 183] on input "b. L2TP/IPsec" at bounding box center [213, 179] width 0 height 8
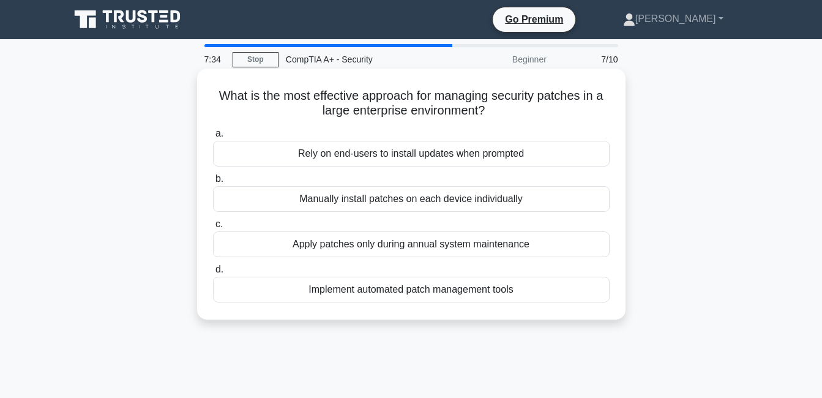
click at [418, 153] on div "Rely on end-users to install updates when prompted" at bounding box center [411, 154] width 397 height 26
click at [213, 138] on input "a. Rely on end-users to install updates when prompted" at bounding box center [213, 134] width 0 height 8
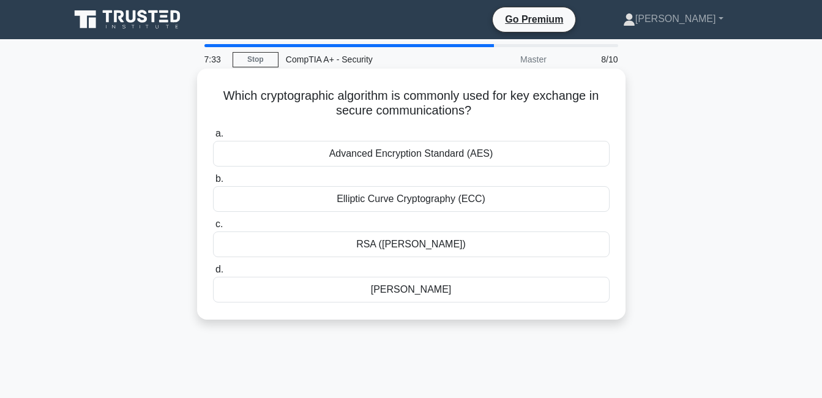
click at [398, 203] on div "Elliptic Curve Cryptography (ECC)" at bounding box center [411, 199] width 397 height 26
click at [213, 183] on input "b. Elliptic Curve Cryptography (ECC)" at bounding box center [213, 179] width 0 height 8
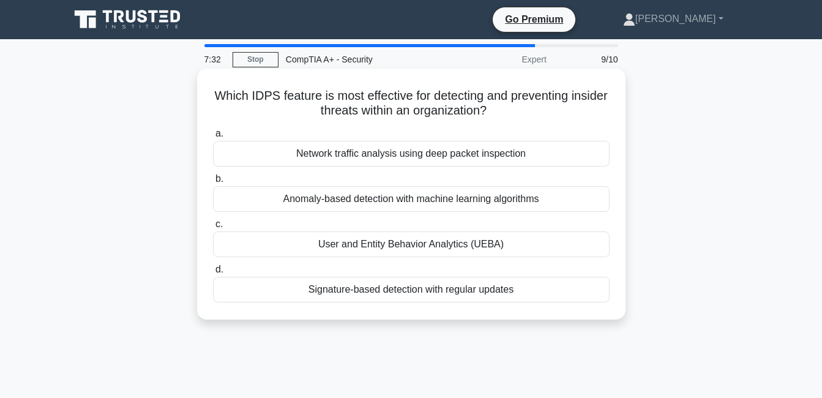
click at [483, 251] on div "User and Entity Behavior Analytics (UEBA)" at bounding box center [411, 244] width 397 height 26
click at [213, 228] on input "c. User and Entity Behavior Analytics (UEBA)" at bounding box center [213, 224] width 0 height 8
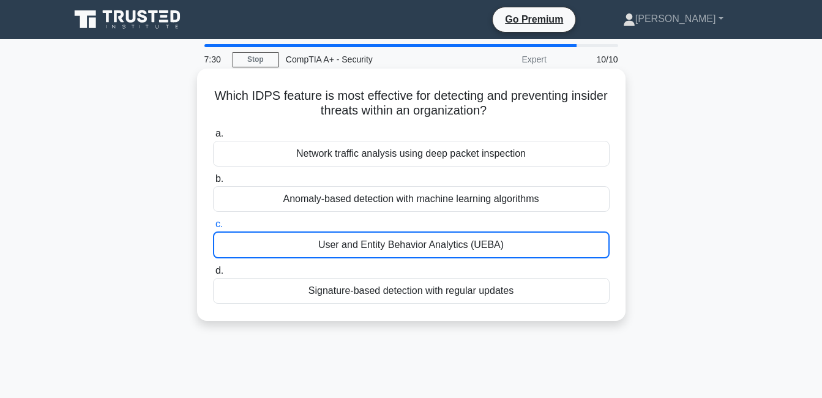
click at [408, 151] on div "Network traffic analysis using deep packet inspection" at bounding box center [411, 154] width 397 height 26
click at [213, 138] on input "a. Network traffic analysis using deep packet inspection" at bounding box center [213, 134] width 0 height 8
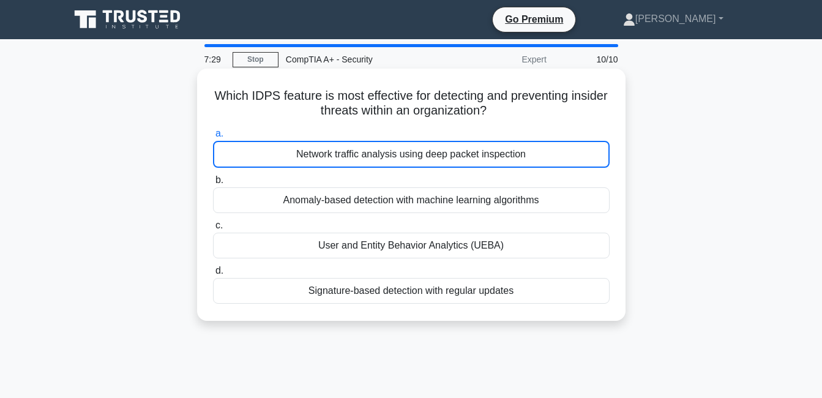
click at [410, 246] on div "User and Entity Behavior Analytics (UEBA)" at bounding box center [411, 246] width 397 height 26
click at [213, 230] on input "c. User and Entity Behavior Analytics (UEBA)" at bounding box center [213, 226] width 0 height 8
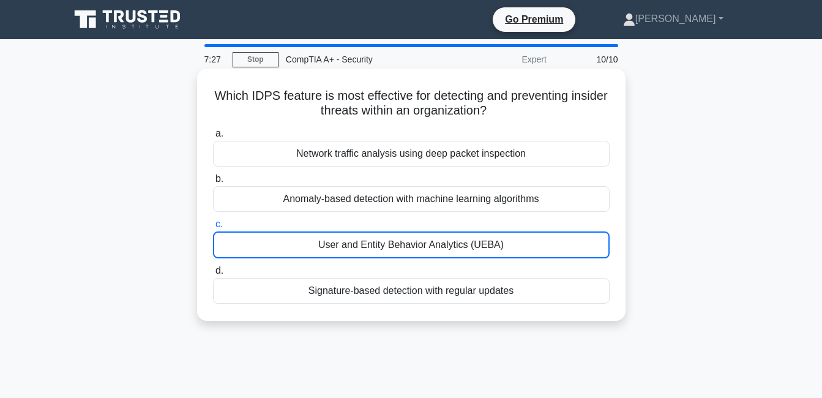
click at [400, 306] on div "a. Network traffic analysis using deep packet inspection b. Anomaly-based detec…" at bounding box center [411, 215] width 411 height 182
click at [422, 146] on div "Network traffic analysis using deep packet inspection" at bounding box center [411, 154] width 397 height 26
click at [213, 138] on input "a. Network traffic analysis using deep packet inspection" at bounding box center [213, 134] width 0 height 8
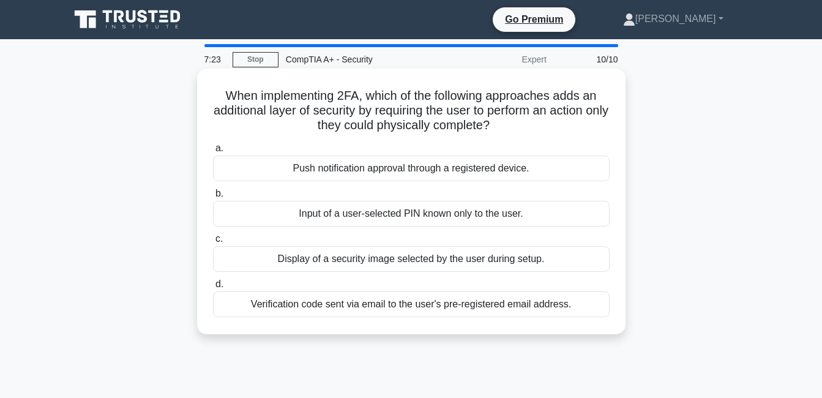
click at [413, 173] on div "Push notification approval through a registered device." at bounding box center [411, 169] width 397 height 26
click at [213, 152] on input "a. Push notification approval through a registered device." at bounding box center [213, 148] width 0 height 8
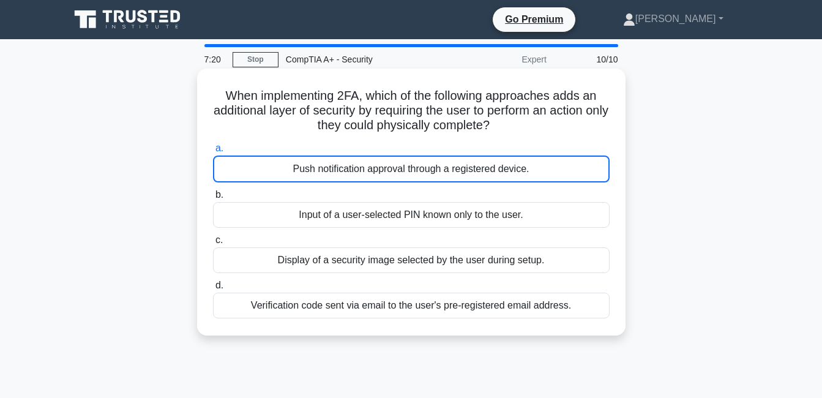
click at [418, 220] on div "Input of a user-selected PIN known only to the user." at bounding box center [411, 215] width 397 height 26
click at [213, 199] on input "b. Input of a user-selected PIN known only to the user." at bounding box center [213, 195] width 0 height 8
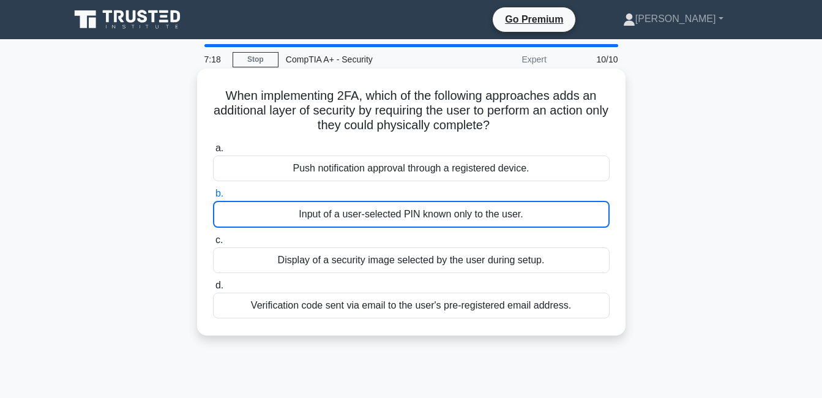
click at [418, 264] on div "Display of a security image selected by the user during setup." at bounding box center [411, 260] width 397 height 26
click at [213, 244] on input "c. Display of a security image selected by the user during setup." at bounding box center [213, 240] width 0 height 8
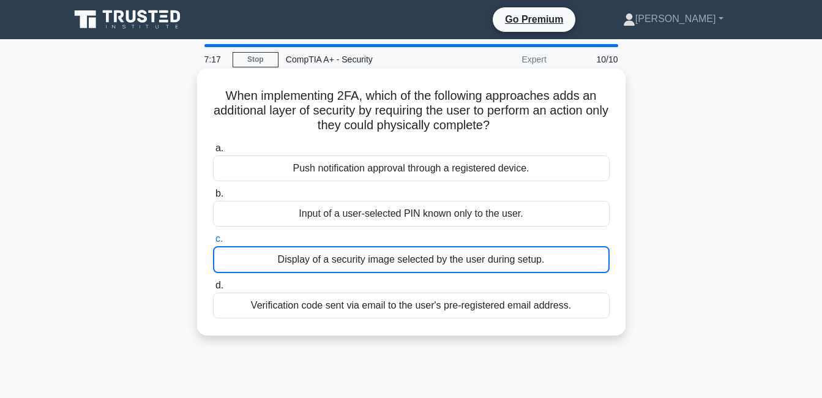
click at [436, 304] on div "Verification code sent via email to the user's pre-registered email address." at bounding box center [411, 306] width 397 height 26
click at [213, 290] on input "d. Verification code sent via email to the user's pre-registered email address." at bounding box center [213, 286] width 0 height 8
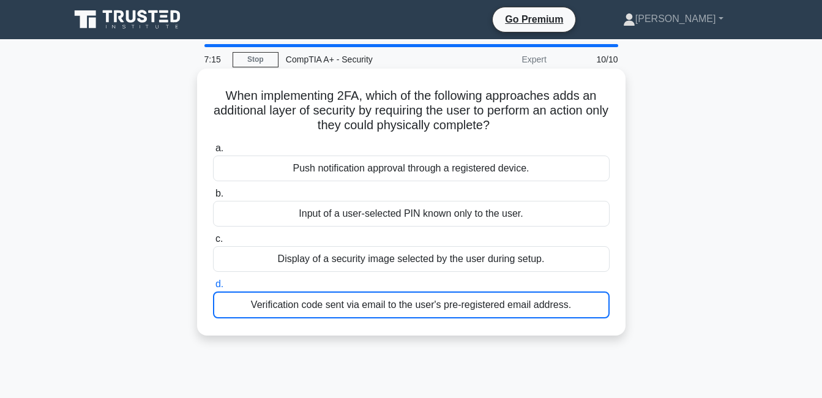
click at [342, 178] on div "Push notification approval through a registered device." at bounding box center [411, 169] width 397 height 26
click at [213, 152] on input "a. Push notification approval through a registered device." at bounding box center [213, 148] width 0 height 8
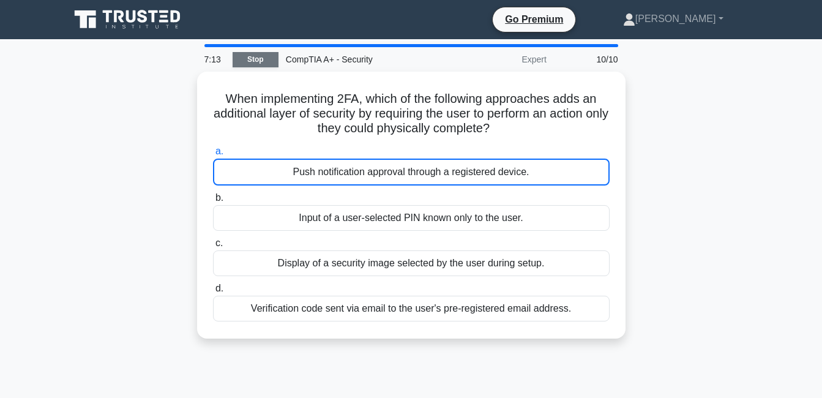
click at [254, 62] on link "Stop" at bounding box center [256, 59] width 46 height 15
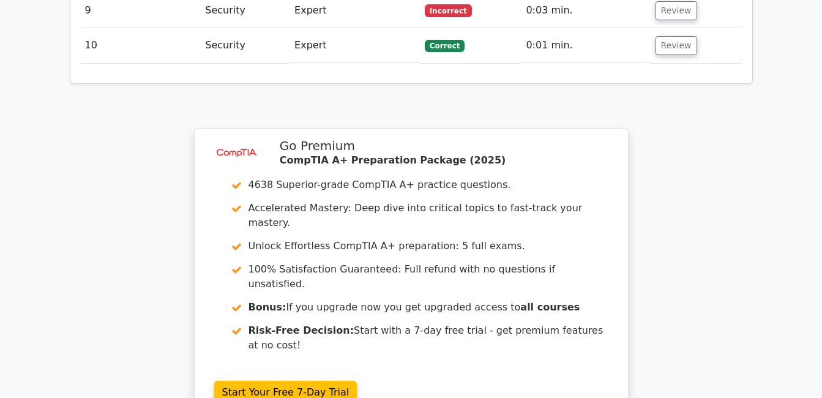
scroll to position [1877, 0]
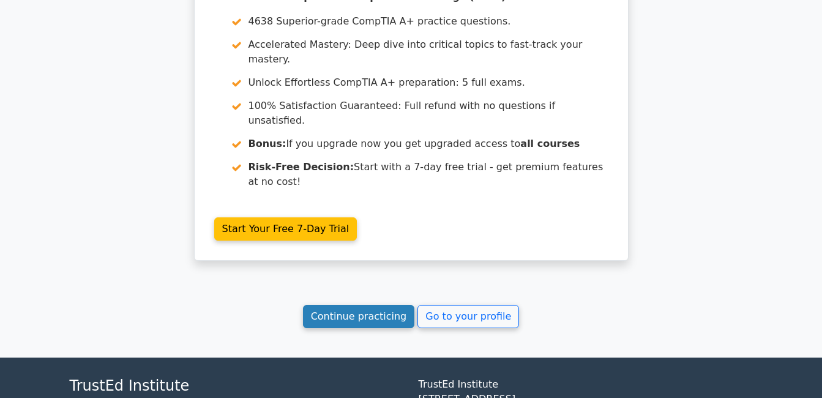
click at [365, 305] on link "Continue practicing" at bounding box center [359, 316] width 112 height 23
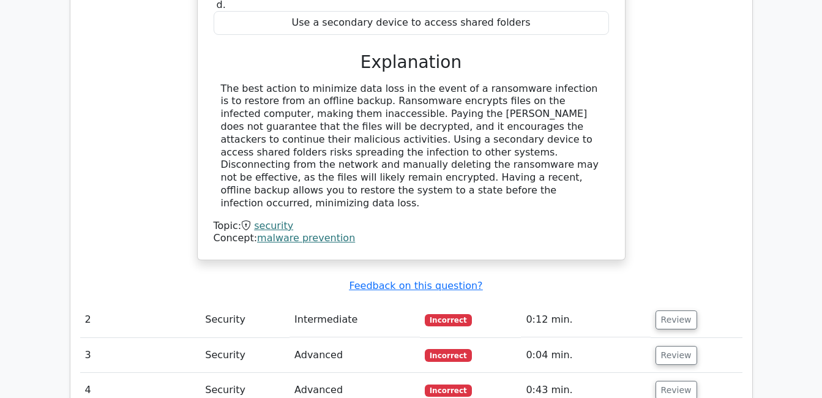
scroll to position [1142, 0]
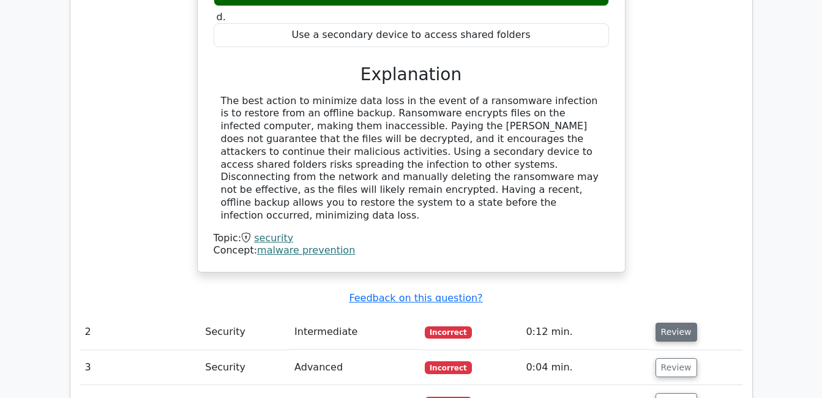
click at [666, 323] on button "Review" at bounding box center [677, 332] width 42 height 19
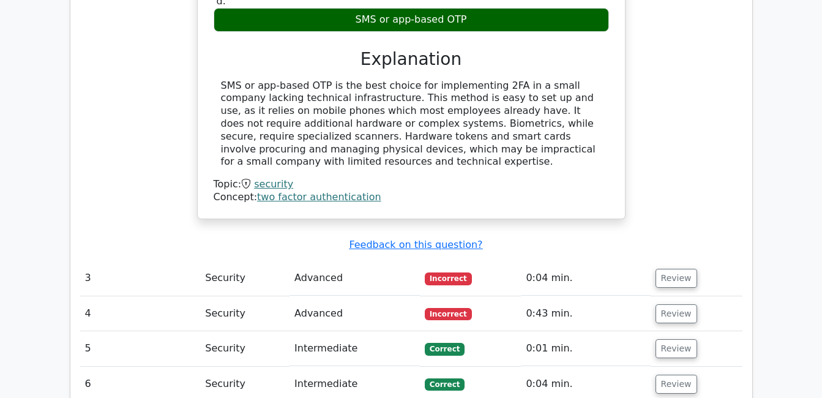
scroll to position [1693, 0]
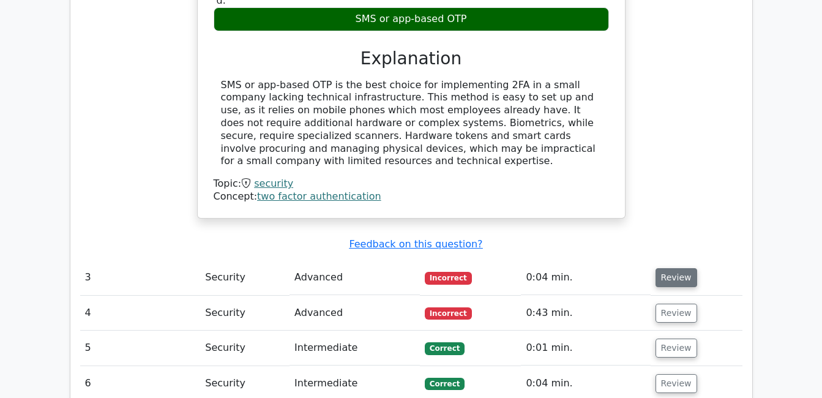
click at [678, 268] on button "Review" at bounding box center [677, 277] width 42 height 19
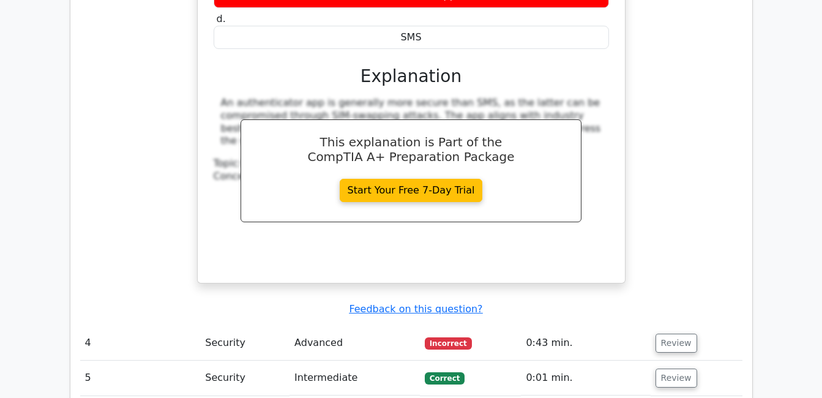
scroll to position [2244, 0]
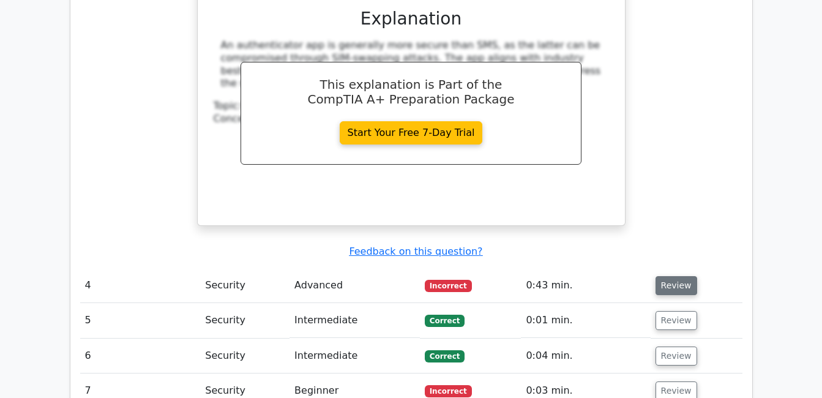
click at [667, 276] on button "Review" at bounding box center [677, 285] width 42 height 19
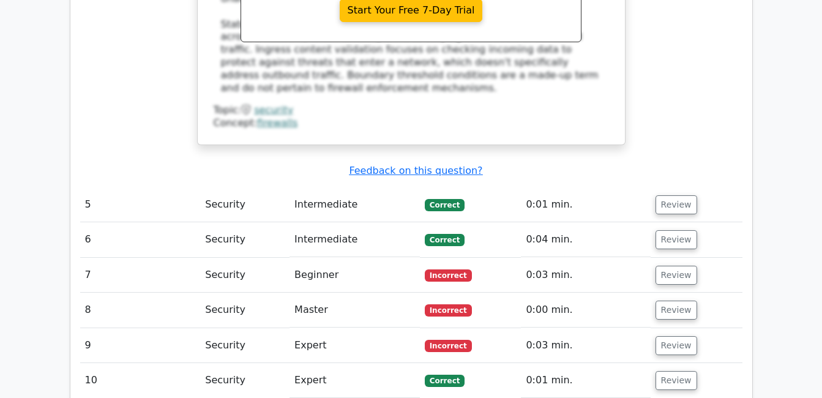
scroll to position [2918, 0]
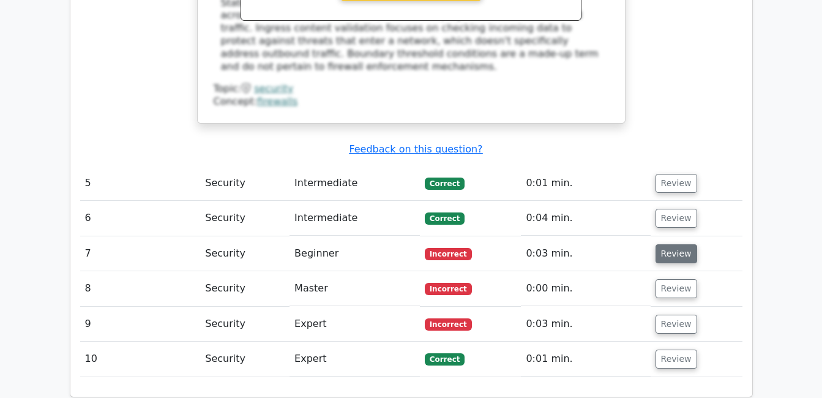
click at [681, 244] on button "Review" at bounding box center [677, 253] width 42 height 19
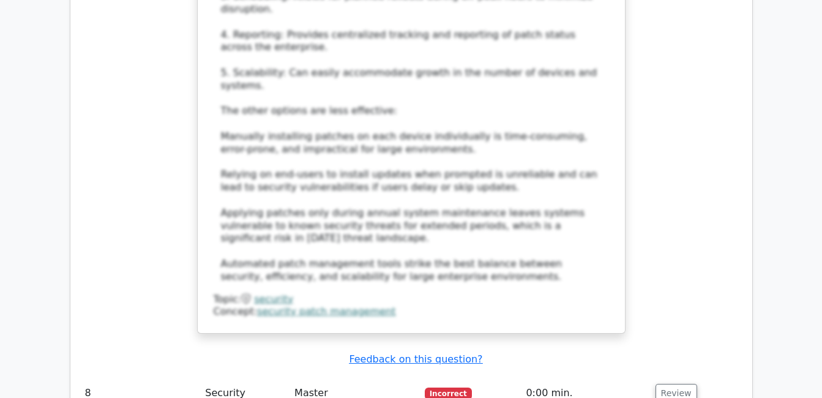
scroll to position [3653, 0]
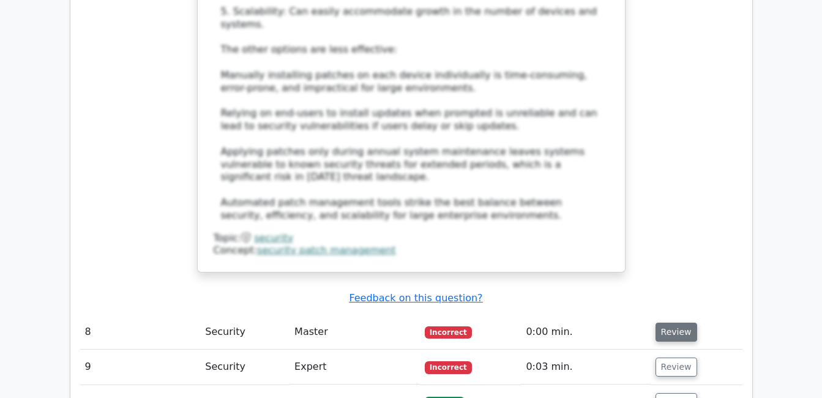
click at [684, 323] on button "Review" at bounding box center [677, 332] width 42 height 19
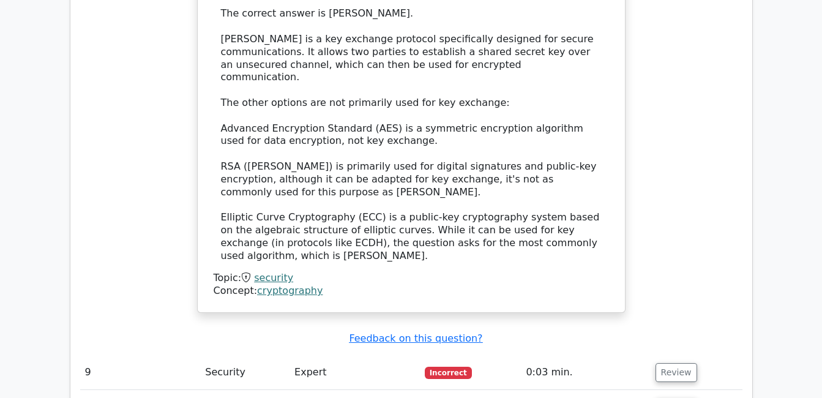
scroll to position [4265, 0]
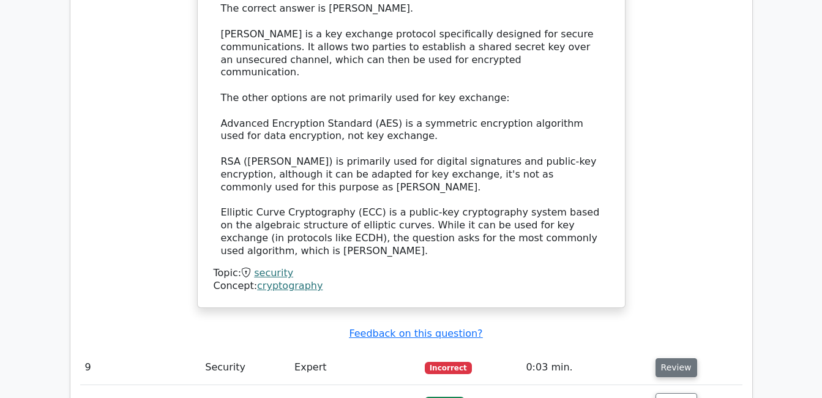
click at [688, 358] on button "Review" at bounding box center [677, 367] width 42 height 19
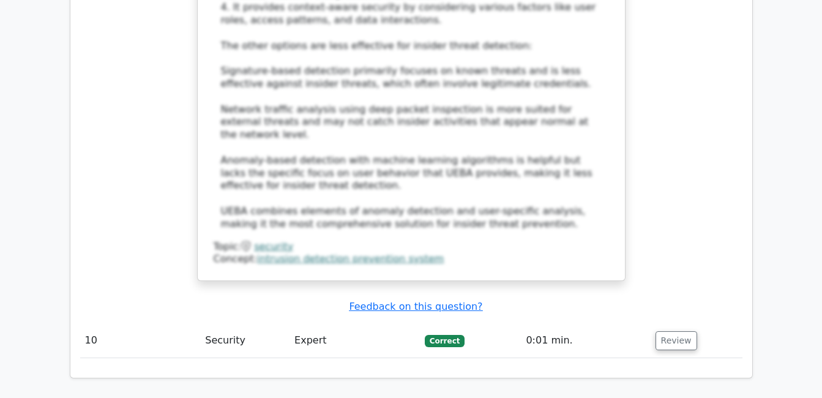
scroll to position [5000, 0]
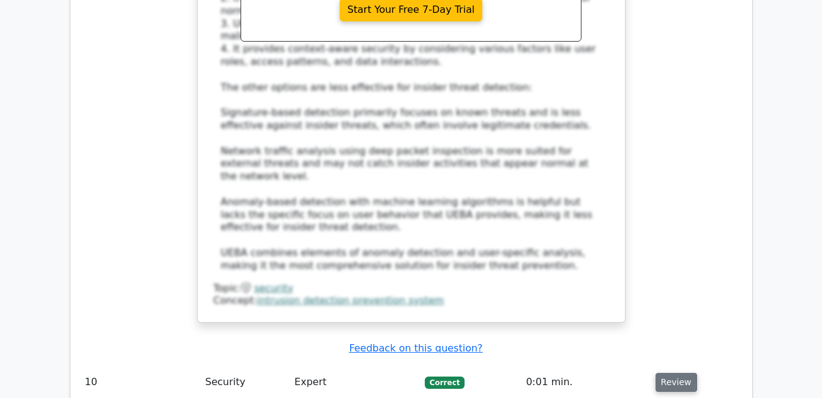
click at [678, 373] on button "Review" at bounding box center [677, 382] width 42 height 19
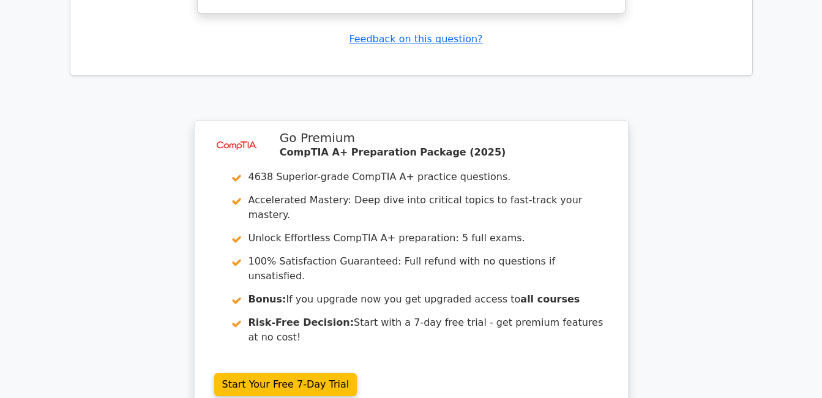
scroll to position [5922, 0]
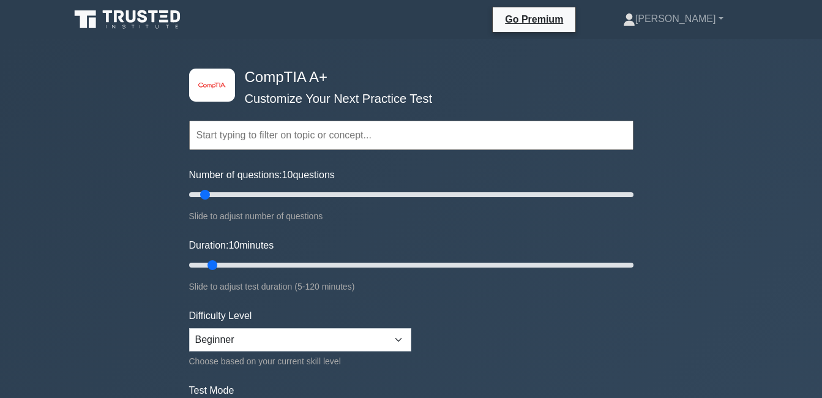
click at [280, 143] on input "text" at bounding box center [411, 135] width 444 height 29
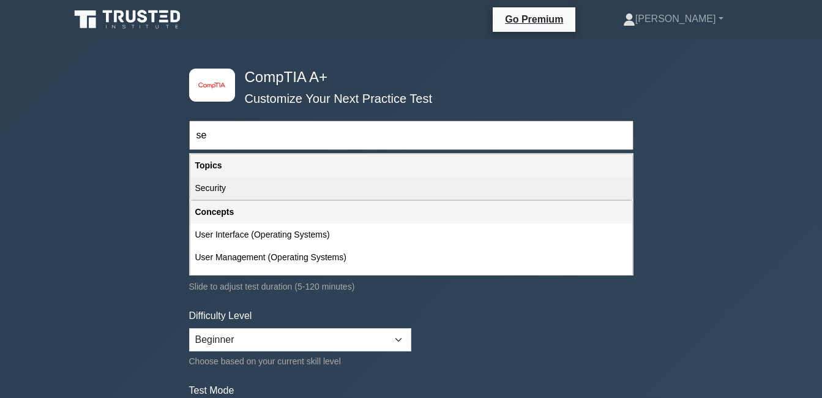
click at [306, 195] on div "Security" at bounding box center [411, 188] width 442 height 23
type input "Security"
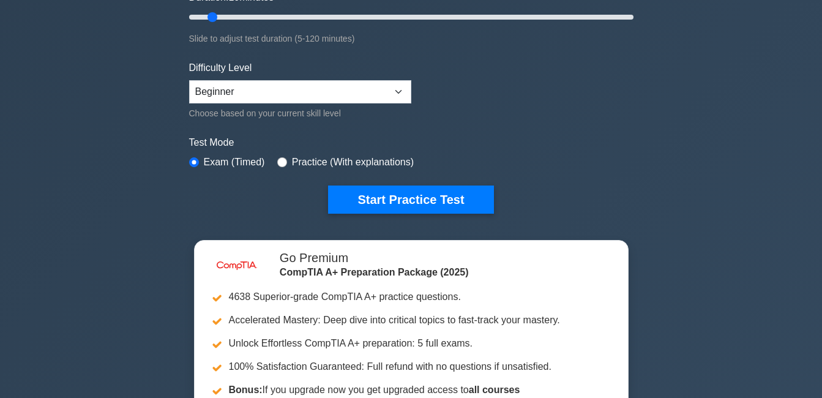
scroll to position [367, 0]
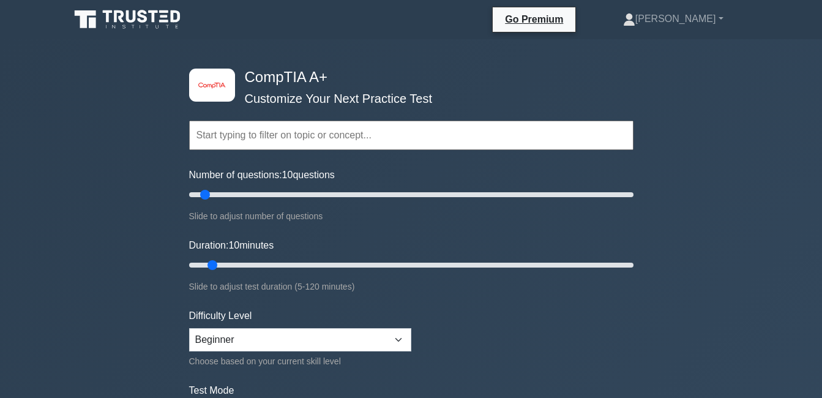
click at [352, 136] on input "text" at bounding box center [411, 135] width 444 height 29
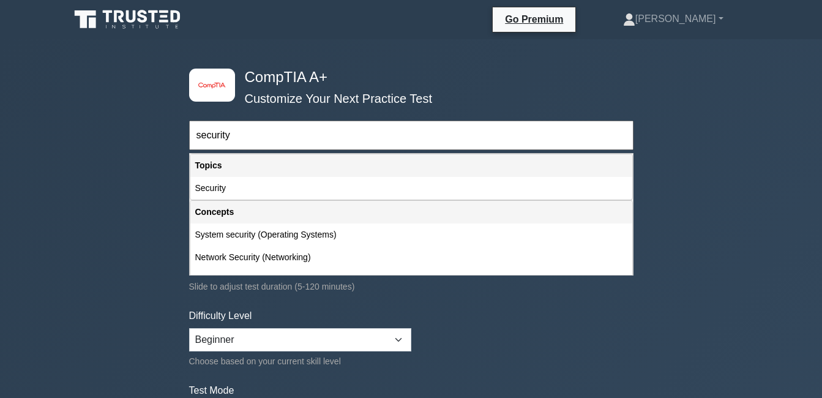
type input "security"
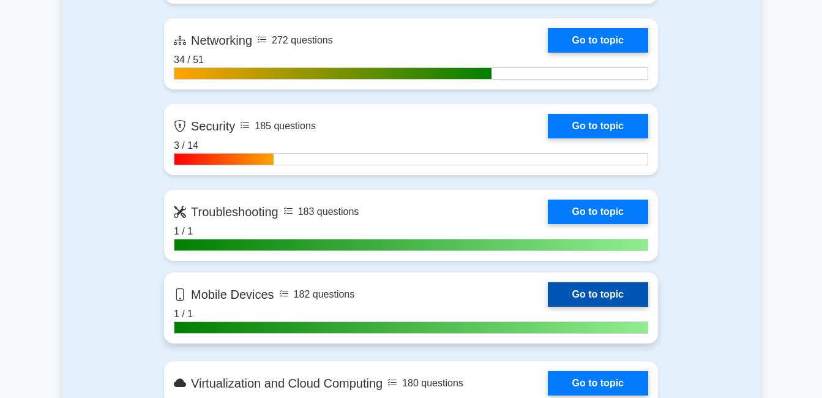
scroll to position [1041, 0]
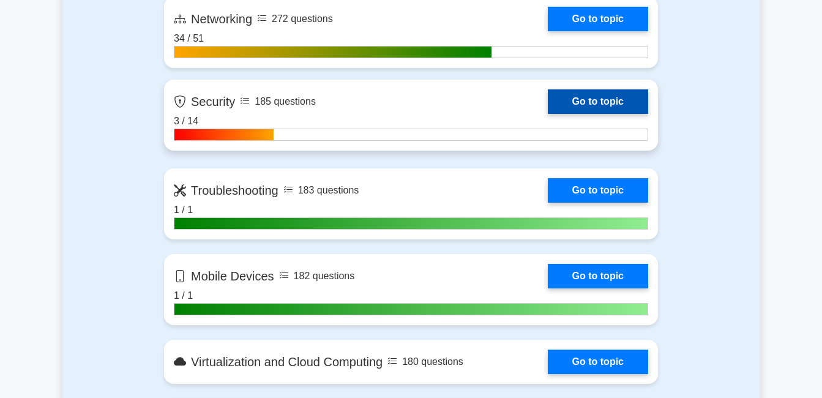
click at [594, 97] on link "Go to topic" at bounding box center [598, 101] width 100 height 24
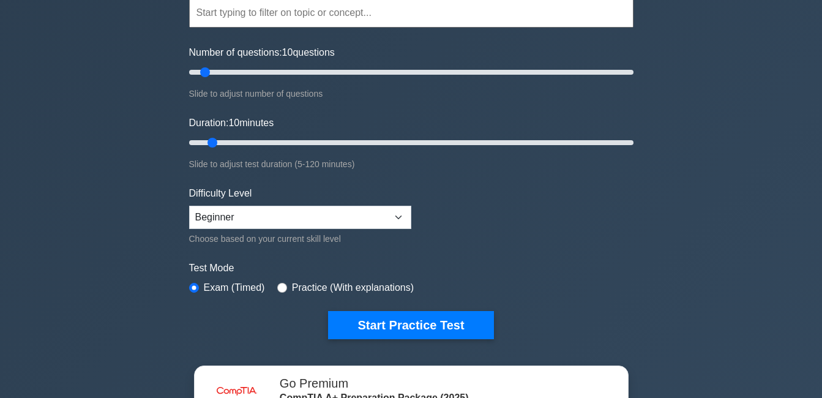
scroll to position [0, 0]
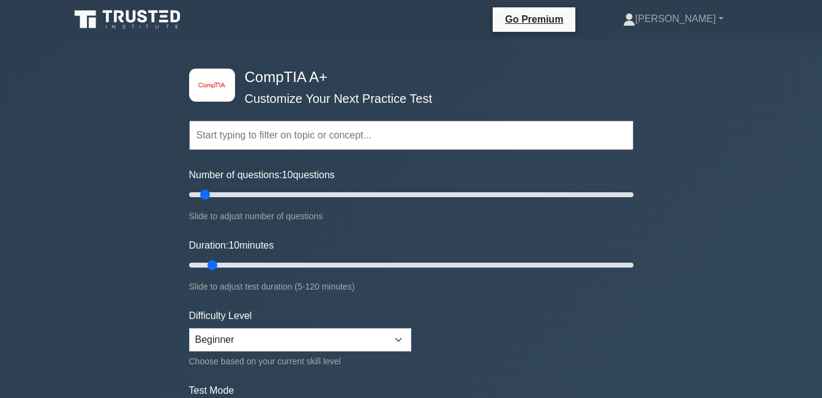
click at [347, 138] on input "text" at bounding box center [411, 135] width 444 height 29
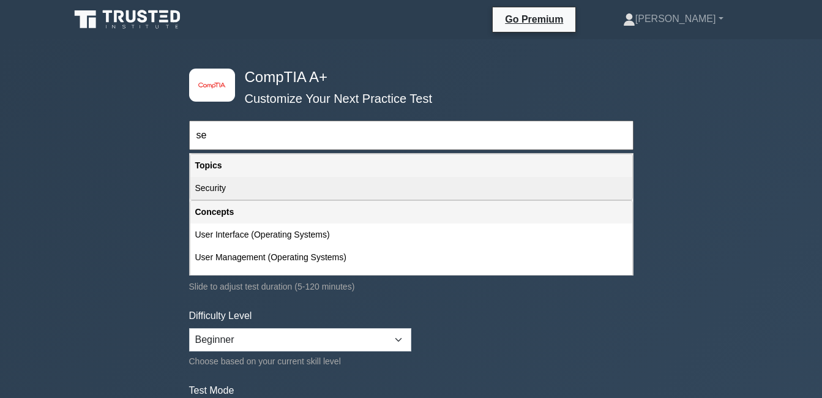
click at [359, 193] on div "Security" at bounding box center [411, 188] width 442 height 23
type input "Security"
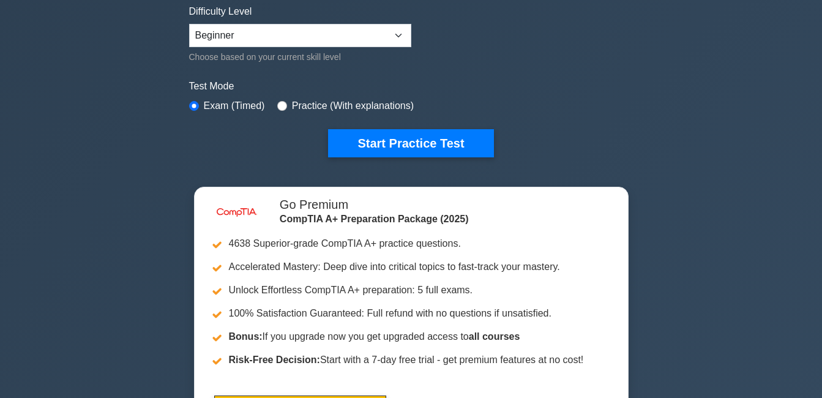
scroll to position [306, 0]
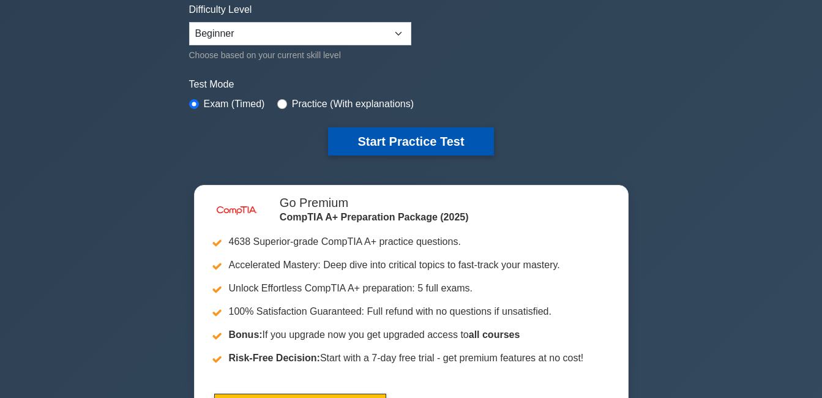
click at [413, 137] on button "Start Practice Test" at bounding box center [410, 141] width 165 height 28
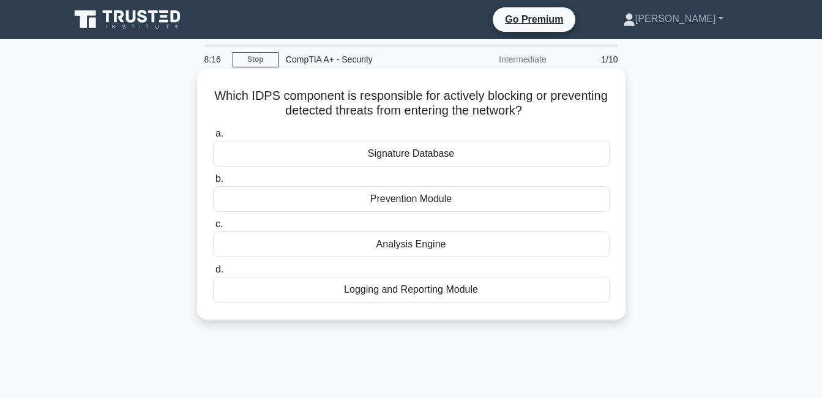
click at [419, 203] on div "Prevention Module" at bounding box center [411, 199] width 397 height 26
click at [213, 183] on input "b. Prevention Module" at bounding box center [213, 179] width 0 height 8
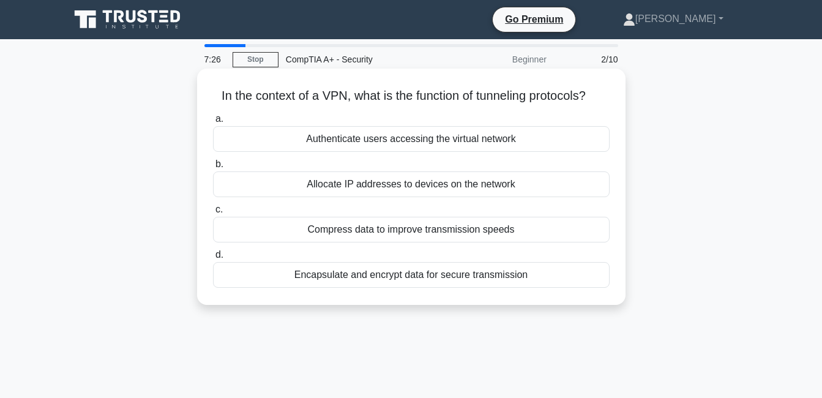
drag, startPoint x: 207, startPoint y: 91, endPoint x: 601, endPoint y: 279, distance: 436.5
click at [601, 279] on div "In the context of a VPN, what is the function of tunneling protocols? .spinner_…" at bounding box center [411, 186] width 419 height 227
copy div "In the context of a VPN, what is the function of tunneling protocols? .spinner_…"
click at [262, 282] on div "Encapsulate and encrypt data for secure transmission" at bounding box center [411, 275] width 397 height 26
click at [213, 259] on input "d. Encapsulate and encrypt data for secure transmission" at bounding box center [213, 255] width 0 height 8
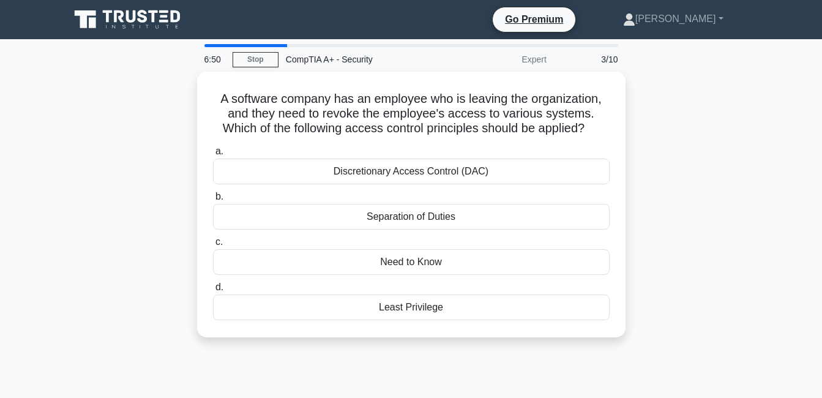
drag, startPoint x: 206, startPoint y: 84, endPoint x: 467, endPoint y: 348, distance: 370.6
click at [467, 348] on div "A software company has an employee who is leaving the organization, and they ne…" at bounding box center [411, 212] width 698 height 280
copy div "A software company has an employee who is leaving the organization, and they ne…"
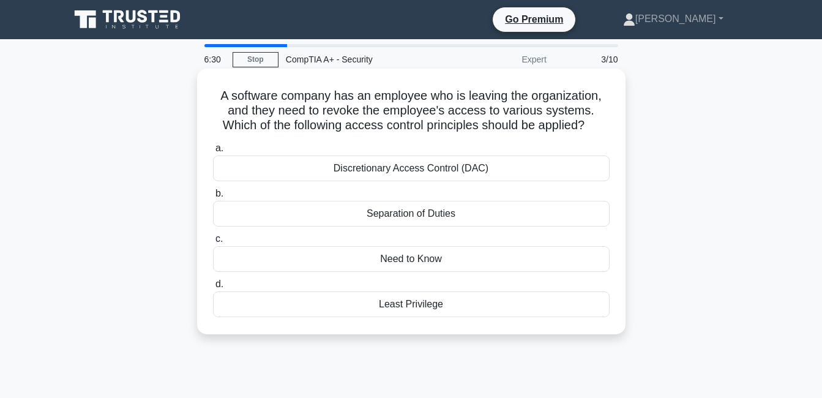
click at [474, 311] on div "Least Privilege" at bounding box center [411, 304] width 397 height 26
click at [213, 288] on input "d. Least Privilege" at bounding box center [213, 284] width 0 height 8
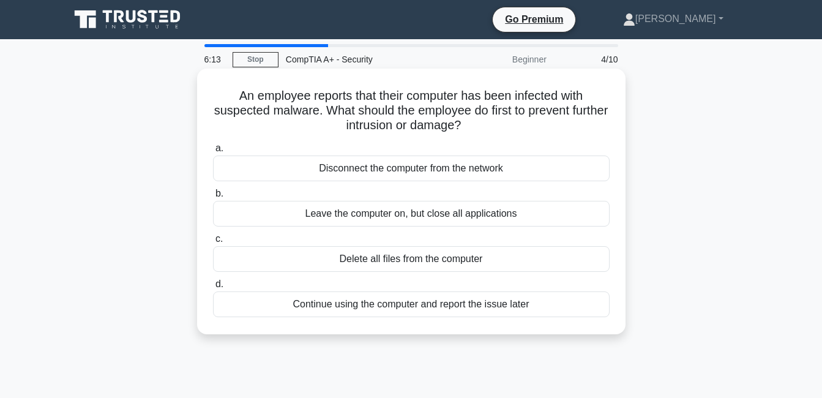
drag, startPoint x: 223, startPoint y: 92, endPoint x: 625, endPoint y: 321, distance: 462.3
click at [625, 321] on div "An employee reports that their computer has been infected with suspected malwar…" at bounding box center [411, 202] width 429 height 266
copy div "An employee reports that their computer has been infected with suspected malwar…"
click at [369, 170] on div "Disconnect the computer from the network" at bounding box center [411, 169] width 397 height 26
click at [213, 152] on input "a. Disconnect the computer from the network" at bounding box center [213, 148] width 0 height 8
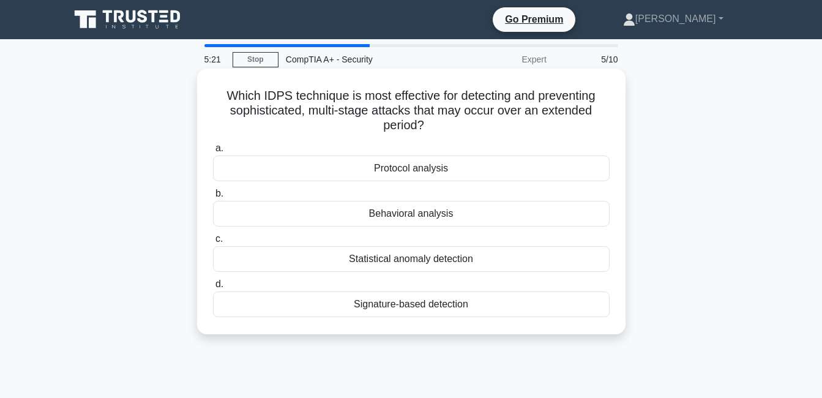
drag, startPoint x: 227, startPoint y: 89, endPoint x: 476, endPoint y: 309, distance: 332.3
click at [476, 309] on div "Which IDPS technique is most effective for detecting and preventing sophisticat…" at bounding box center [411, 201] width 419 height 256
click at [222, 94] on h5 "Which IDPS technique is most effective for detecting and preventing sophisticat…" at bounding box center [411, 110] width 399 height 45
drag, startPoint x: 222, startPoint y: 103, endPoint x: 513, endPoint y: 317, distance: 361.2
click at [513, 317] on div "Which IDPS technique is most effective for detecting and preventing sophisticat…" at bounding box center [411, 201] width 419 height 256
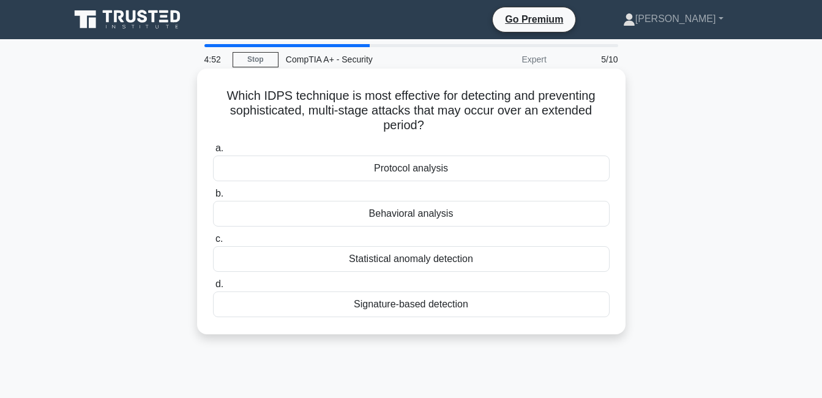
copy div "Which IDPS technique is most effective for detecting and preventing sophisticat…"
click at [444, 216] on div "Behavioral analysis" at bounding box center [411, 214] width 397 height 26
click at [213, 198] on input "b. Behavioral analysis" at bounding box center [213, 194] width 0 height 8
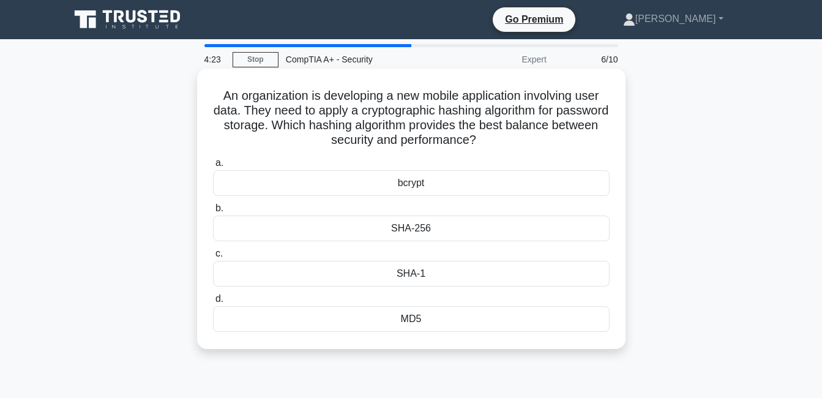
drag, startPoint x: 219, startPoint y: 94, endPoint x: 437, endPoint y: 339, distance: 327.0
click at [437, 339] on div "An organization is developing a new mobile application involving user data. The…" at bounding box center [411, 208] width 419 height 271
copy div "An organization is developing a new mobile application involving user data. The…"
click at [274, 189] on div "bcrypt" at bounding box center [411, 183] width 397 height 26
click at [213, 167] on input "a. bcrypt" at bounding box center [213, 163] width 0 height 8
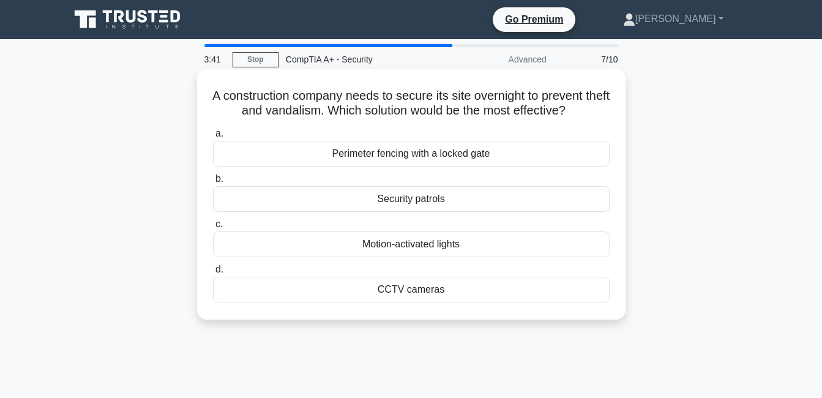
click at [443, 167] on div "Perimeter fencing with a locked gate" at bounding box center [411, 154] width 397 height 26
click at [213, 138] on input "a. Perimeter fencing with a locked gate" at bounding box center [213, 134] width 0 height 8
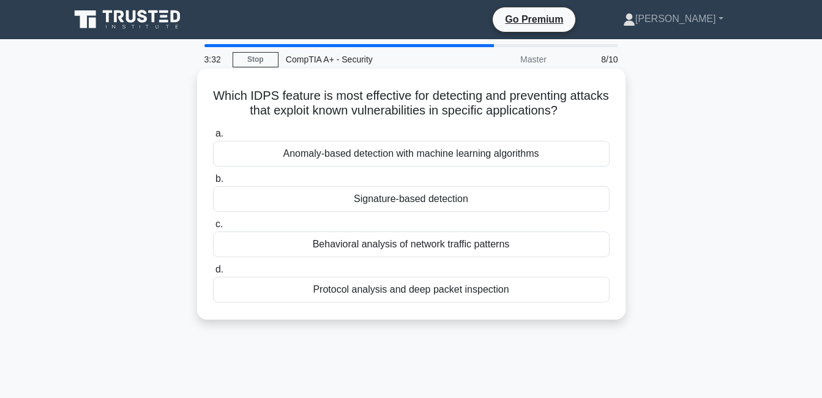
drag, startPoint x: 226, startPoint y: 92, endPoint x: 522, endPoint y: 299, distance: 360.9
click at [522, 299] on div "Which IDPS feature is most effective for detecting and preventing attacks that …" at bounding box center [411, 193] width 419 height 241
copy div "Which IDPS feature is most effective for detecting and preventing attacks that …"
click at [370, 295] on div "Protocol analysis and deep packet inspection" at bounding box center [411, 290] width 397 height 26
click at [213, 274] on input "d. Protocol analysis and deep packet inspection" at bounding box center [213, 270] width 0 height 8
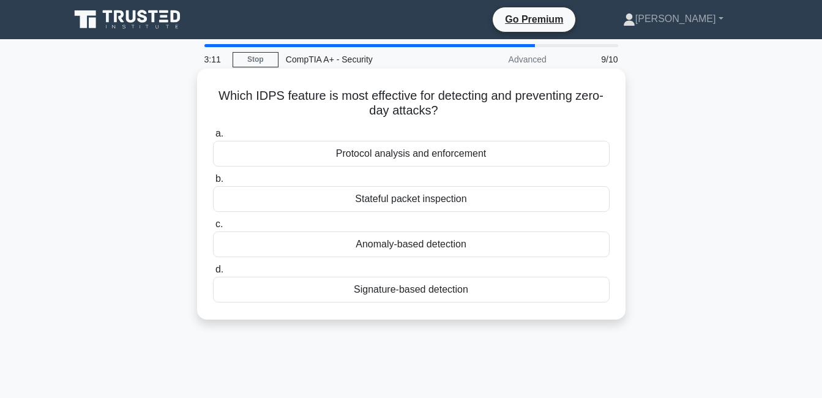
drag, startPoint x: 214, startPoint y: 94, endPoint x: 527, endPoint y: 302, distance: 375.8
click at [527, 302] on div "Which IDPS feature is most effective for detecting and preventing zero-day atta…" at bounding box center [411, 193] width 419 height 241
copy div "Which IDPS feature is most effective for detecting and preventing zero-day atta…"
click at [282, 250] on div "Anomaly-based detection" at bounding box center [411, 244] width 397 height 26
click at [213, 228] on input "c. Anomaly-based detection" at bounding box center [213, 224] width 0 height 8
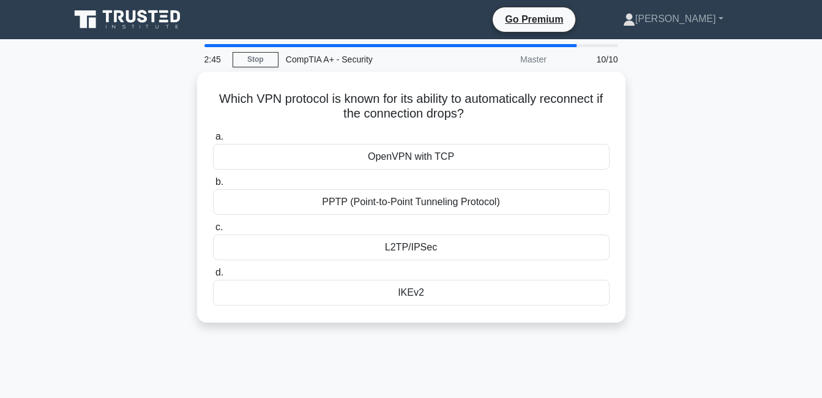
drag, startPoint x: 219, startPoint y: 97, endPoint x: 438, endPoint y: 330, distance: 319.6
click at [438, 330] on div "Which VPN protocol is known for its ability to automatically reconnect if the c…" at bounding box center [411, 205] width 698 height 266
copy div "Which VPN protocol is known for its ability to automatically reconnect if the c…"
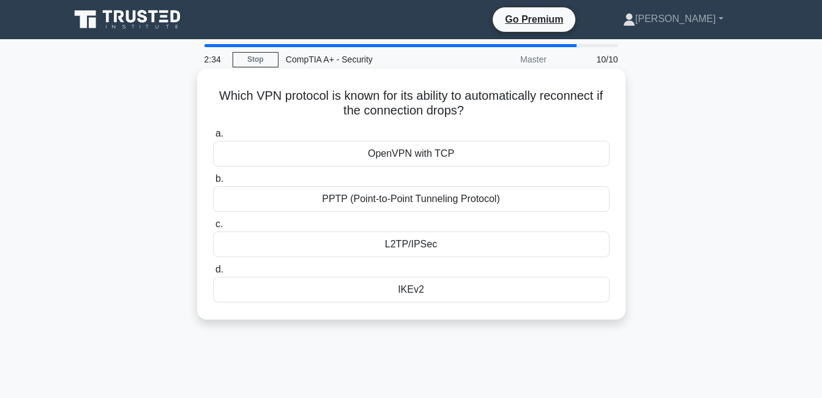
click at [411, 290] on div "IKEv2" at bounding box center [411, 290] width 397 height 26
click at [213, 274] on input "d. IKEv2" at bounding box center [213, 270] width 0 height 8
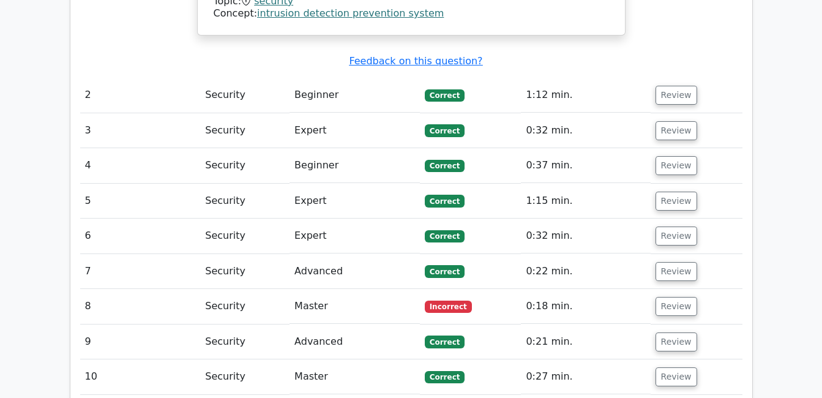
scroll to position [1592, 0]
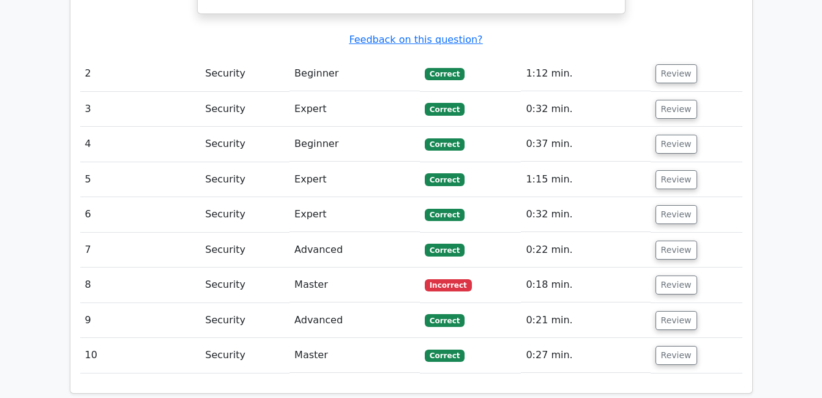
click at [384, 268] on td "Master" at bounding box center [355, 285] width 130 height 35
click at [678, 276] on button "Review" at bounding box center [677, 285] width 42 height 19
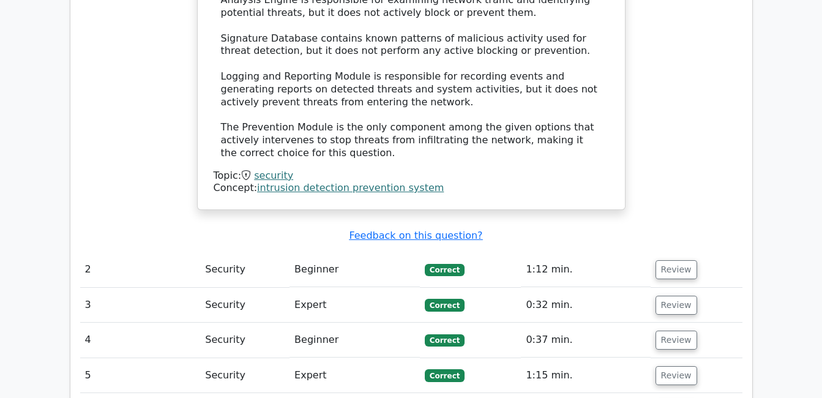
scroll to position [1408, 0]
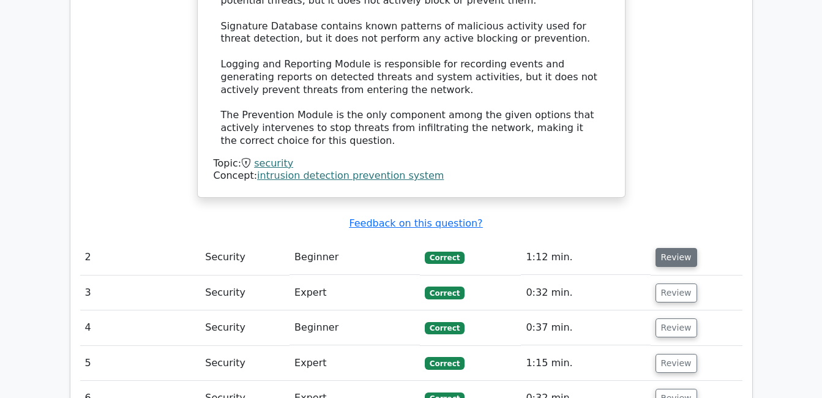
click at [677, 248] on button "Review" at bounding box center [677, 257] width 42 height 19
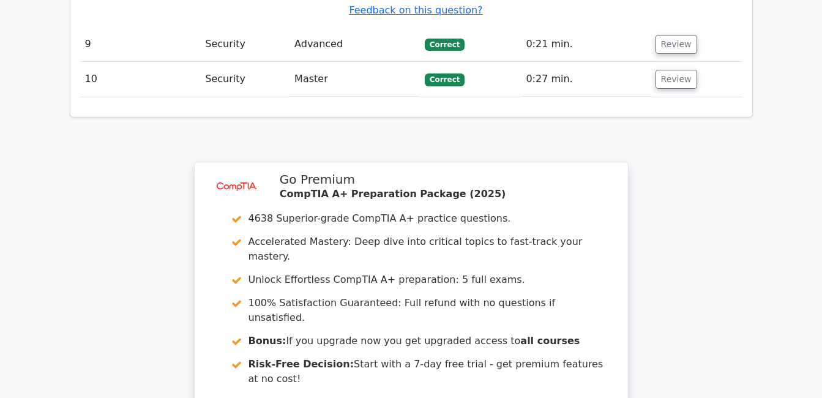
scroll to position [3291, 0]
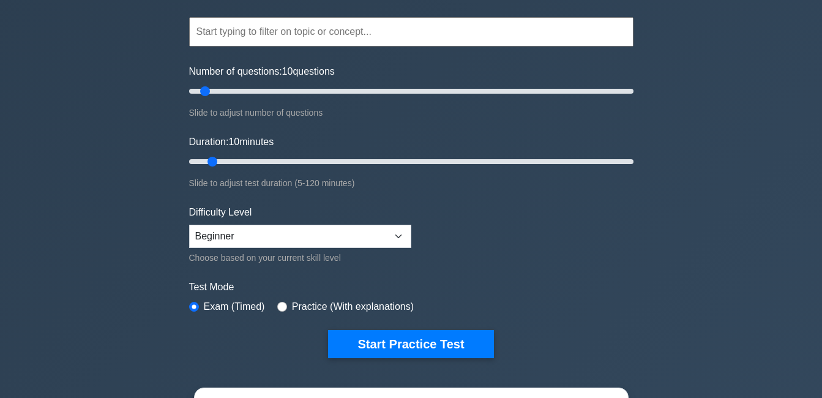
scroll to position [122, 0]
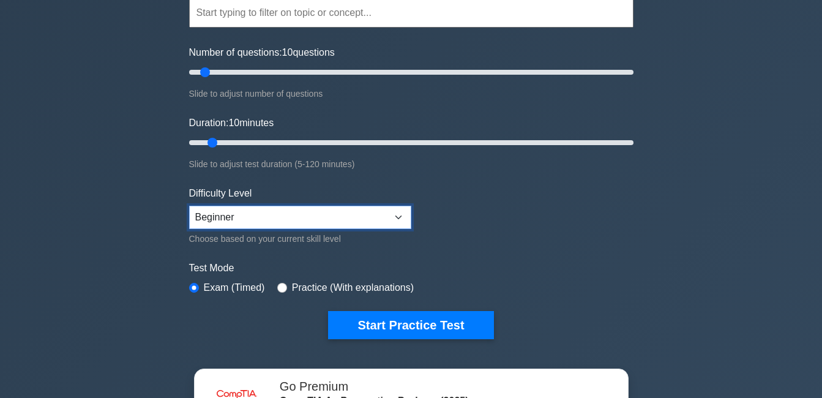
click at [399, 216] on select "Beginner Intermediate Expert" at bounding box center [300, 217] width 222 height 23
select select "intermediate"
click at [189, 206] on select "Beginner Intermediate Expert" at bounding box center [300, 217] width 222 height 23
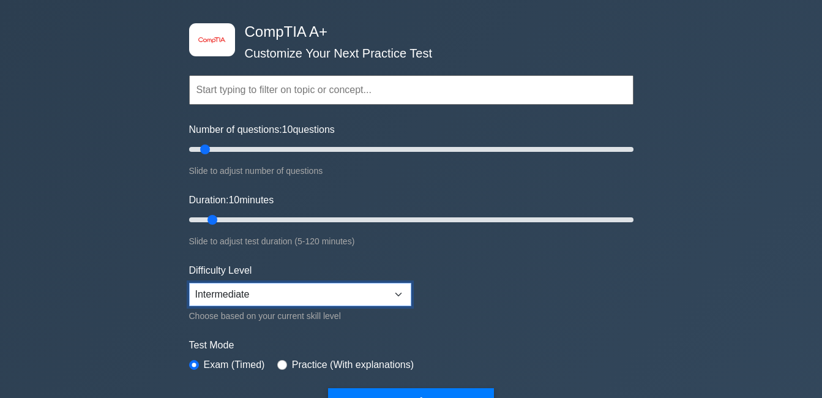
scroll to position [0, 0]
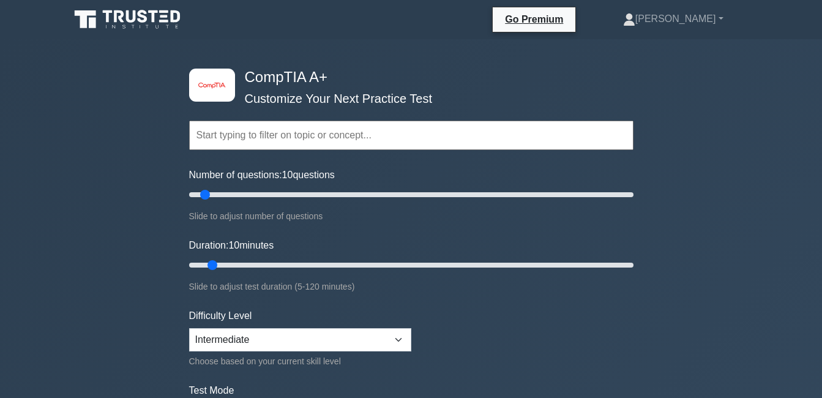
click at [285, 145] on input "text" at bounding box center [411, 135] width 444 height 29
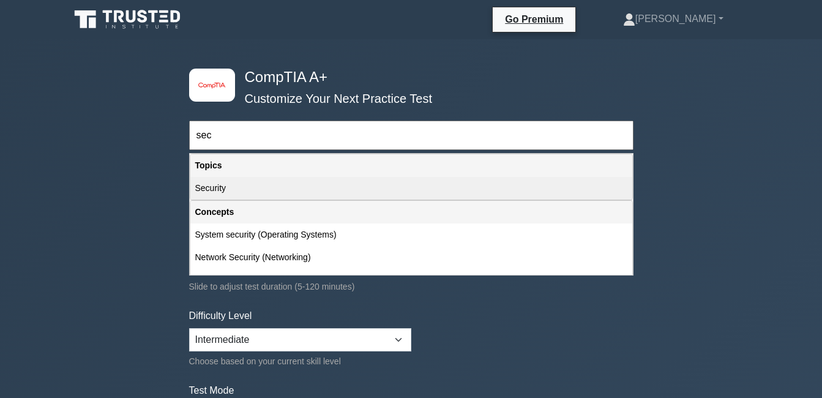
click at [250, 190] on div "Security" at bounding box center [411, 188] width 442 height 23
type input "Security"
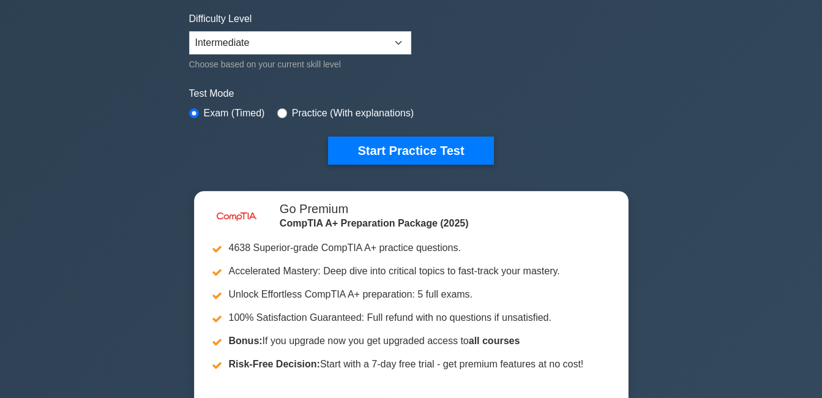
scroll to position [306, 0]
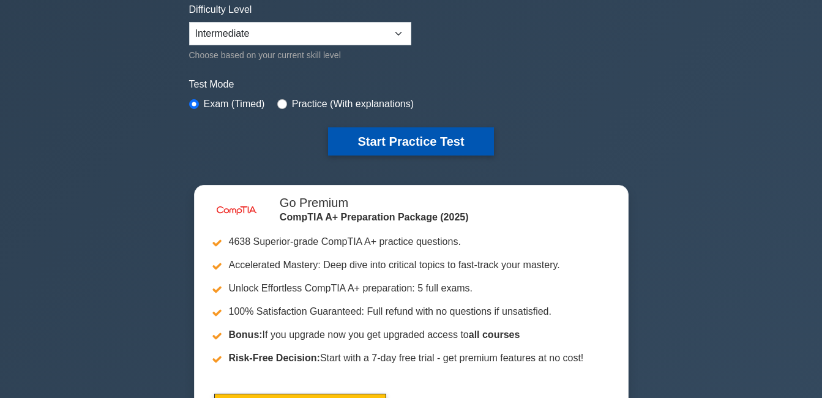
click at [421, 148] on button "Start Practice Test" at bounding box center [410, 141] width 165 height 28
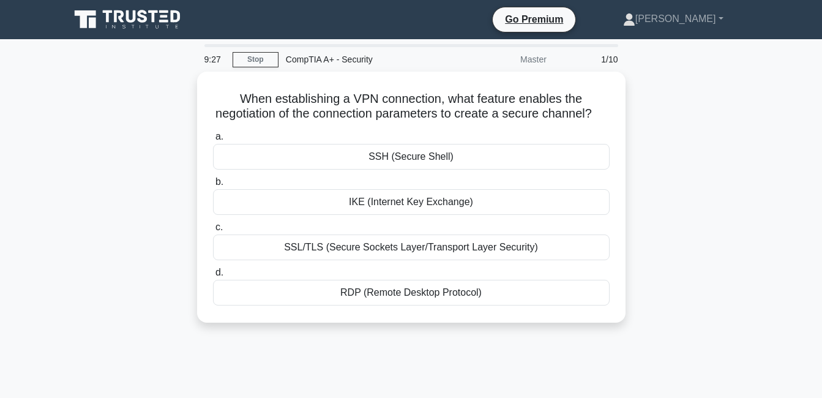
drag, startPoint x: 233, startPoint y: 94, endPoint x: 512, endPoint y: 353, distance: 380.4
click at [512, 337] on div "When establishing a VPN connection, what feature enables the negotiation of the…" at bounding box center [411, 205] width 698 height 266
copy div "When establishing a VPN connection, what feature enables the negotiation of the…"
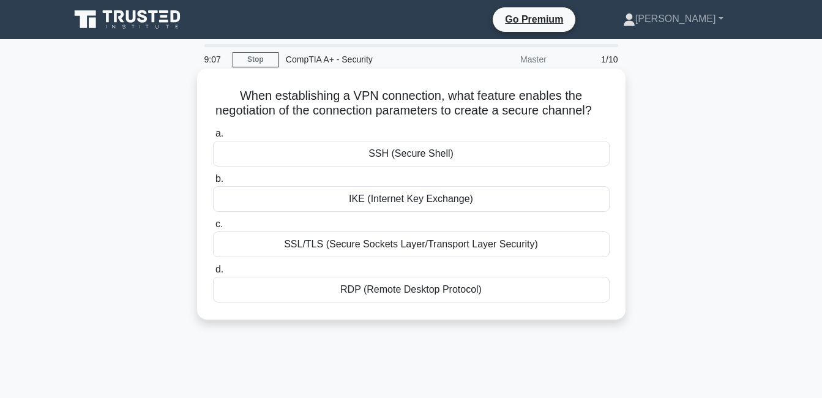
click at [337, 212] on div "IKE (Internet Key Exchange)" at bounding box center [411, 199] width 397 height 26
click at [213, 183] on input "b. IKE (Internet Key Exchange)" at bounding box center [213, 179] width 0 height 8
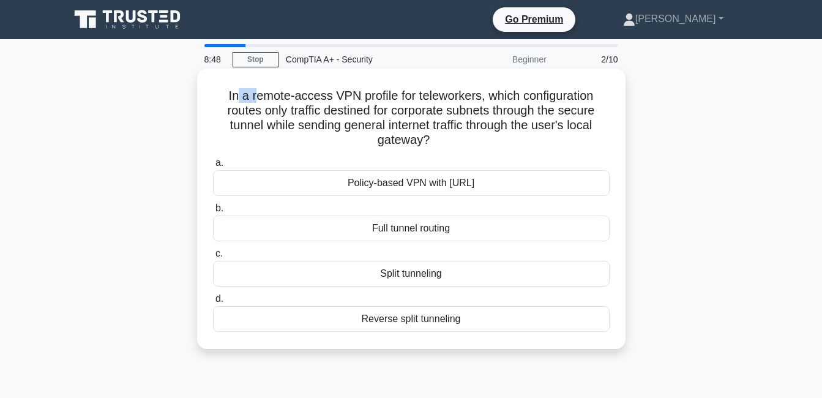
drag, startPoint x: 234, startPoint y: 92, endPoint x: 252, endPoint y: 96, distance: 17.7
click at [252, 96] on h5 "In a remote-access VPN profile for teleworkers, which configuration routes only…" at bounding box center [411, 118] width 399 height 60
drag, startPoint x: 252, startPoint y: 96, endPoint x: 539, endPoint y: 331, distance: 371.2
click at [539, 331] on div "In a remote-access VPN profile for teleworkers, which configuration routes only…" at bounding box center [411, 208] width 419 height 271
copy div "In a remote-access VPN profile for teleworkers, which configuration routes only…"
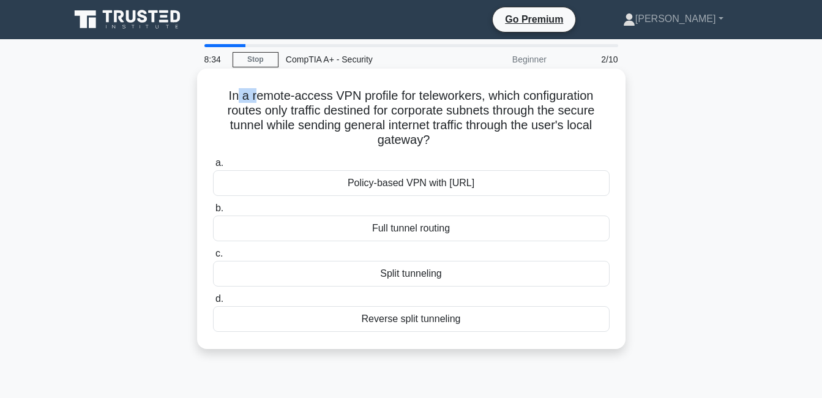
click at [338, 277] on div "Split tunneling" at bounding box center [411, 274] width 397 height 26
click at [213, 258] on input "c. Split tunneling" at bounding box center [213, 254] width 0 height 8
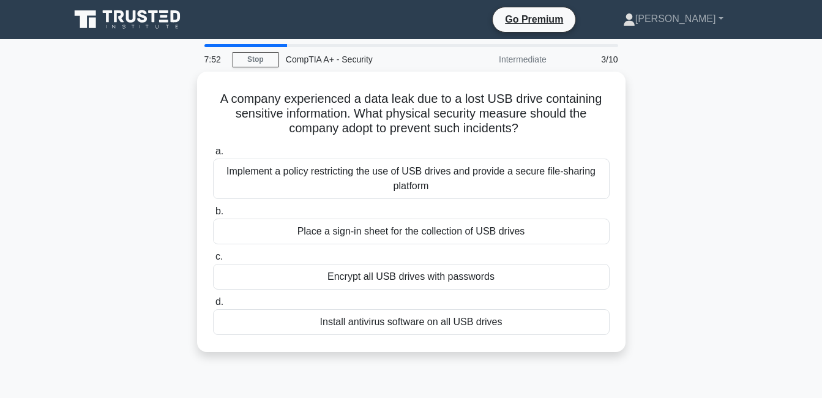
drag, startPoint x: 210, startPoint y: 92, endPoint x: 620, endPoint y: 367, distance: 493.8
click at [620, 367] on div "A company experienced a data leak due to a lost USB drive containing sensitive …" at bounding box center [411, 219] width 698 height 295
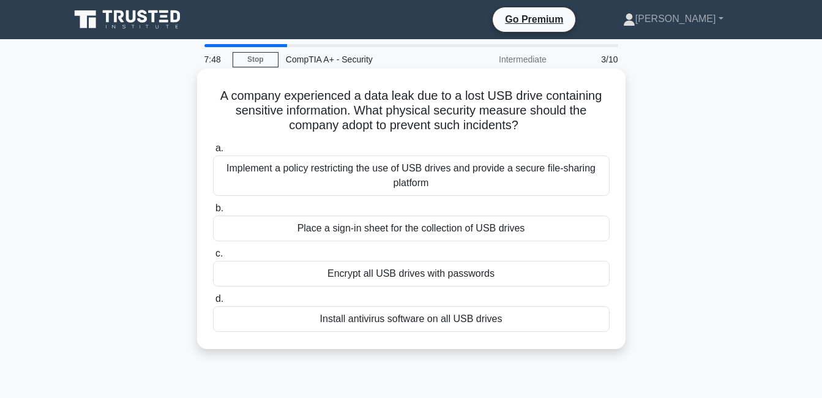
copy div "A company experienced a data leak due to a lost USB drive containing sensitive …"
click at [274, 189] on div "Implement a policy restricting the use of USB drives and provide a secure file-…" at bounding box center [411, 176] width 397 height 40
click at [213, 152] on input "a. Implement a policy restricting the use of USB drives and provide a secure fi…" at bounding box center [213, 148] width 0 height 8
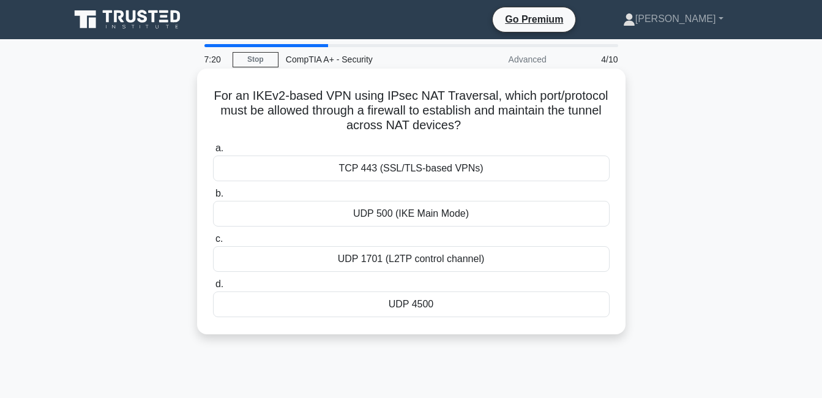
click at [381, 220] on div "UDP 500 (IKE Main Mode)" at bounding box center [411, 214] width 397 height 26
click at [213, 198] on input "b. UDP 500 (IKE Main Mode)" at bounding box center [213, 194] width 0 height 8
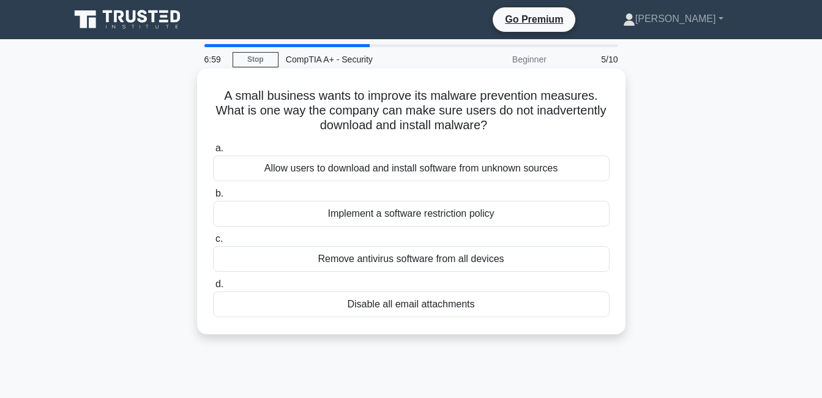
click at [377, 208] on div "Implement a software restriction policy" at bounding box center [411, 214] width 397 height 26
click at [213, 198] on input "b. Implement a software restriction policy" at bounding box center [213, 194] width 0 height 8
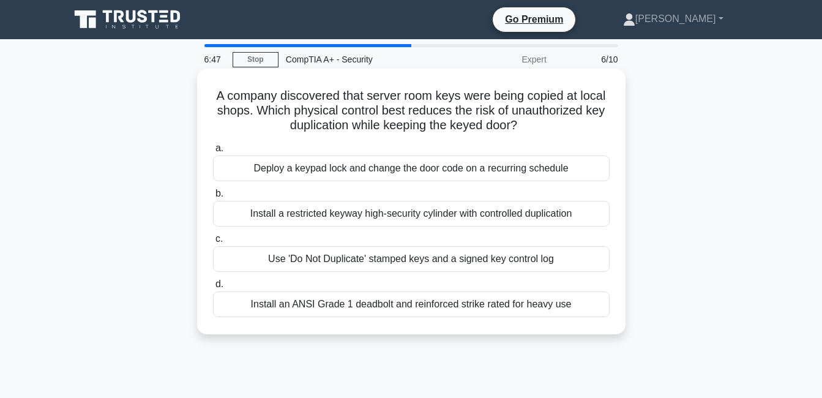
drag, startPoint x: 214, startPoint y: 91, endPoint x: 592, endPoint y: 317, distance: 441.0
click at [592, 317] on div "A company discovered that server room keys were being copied at local shops. Wh…" at bounding box center [411, 201] width 419 height 256
copy div "A company discovered that server room keys were being copied at local shops. Wh…"
click at [238, 215] on div "Install a restricted keyway high-security cylinder with controlled duplication" at bounding box center [411, 214] width 397 height 26
click at [213, 198] on input "b. Install a restricted keyway high-security cylinder with controlled duplicati…" at bounding box center [213, 194] width 0 height 8
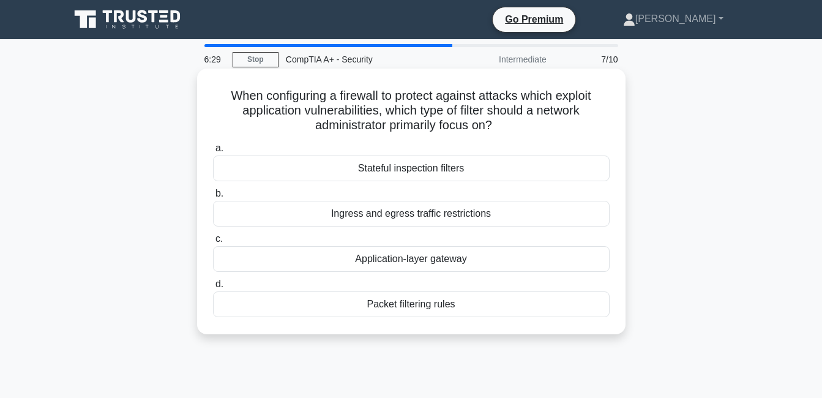
drag, startPoint x: 226, startPoint y: 97, endPoint x: 490, endPoint y: 317, distance: 343.8
click at [490, 317] on div "When configuring a firewall to protect against attacks which exploit applicatio…" at bounding box center [411, 201] width 419 height 256
copy div "When configuring a firewall to protect against attacks which exploit applicatio…"
click at [262, 260] on div "Application-layer gateway" at bounding box center [411, 259] width 397 height 26
click at [213, 243] on input "c. Application-layer gateway" at bounding box center [213, 239] width 0 height 8
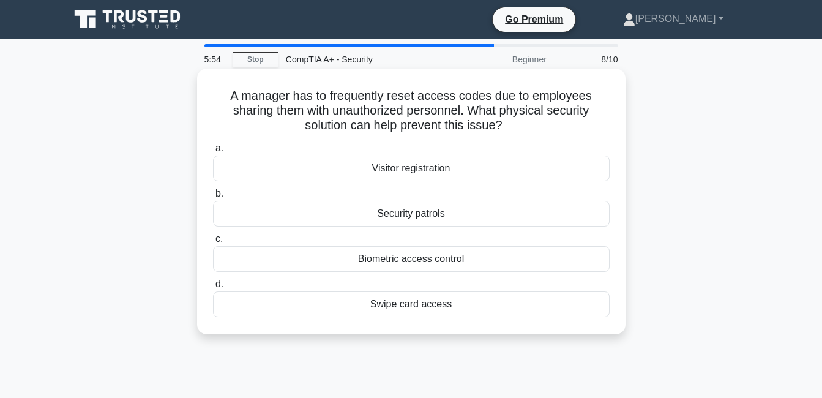
drag, startPoint x: 227, startPoint y: 91, endPoint x: 459, endPoint y: 321, distance: 327.3
click at [459, 321] on div "A manager has to frequently reset access codes due to employees sharing them wi…" at bounding box center [411, 201] width 419 height 256
copy div "A manager has to frequently reset access codes due to employees sharing them wi…"
click at [315, 254] on div "Biometric access control" at bounding box center [411, 259] width 397 height 26
click at [213, 243] on input "c. Biometric access control" at bounding box center [213, 239] width 0 height 8
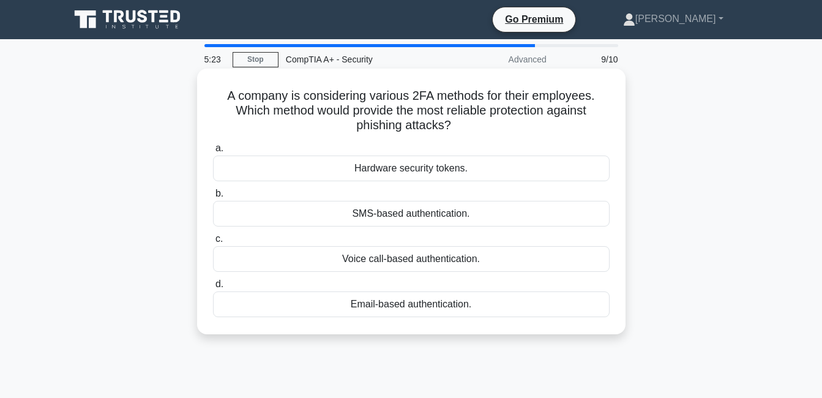
click at [449, 170] on div "Hardware security tokens." at bounding box center [411, 169] width 397 height 26
click at [213, 152] on input "a. Hardware security tokens." at bounding box center [213, 148] width 0 height 8
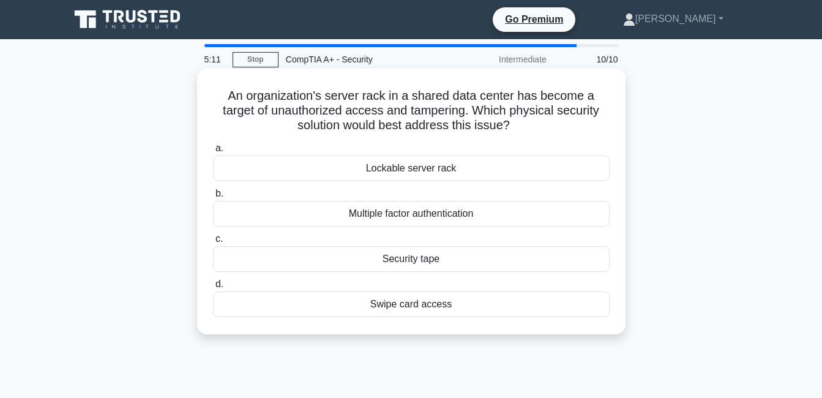
click at [413, 167] on div "Lockable server rack" at bounding box center [411, 169] width 397 height 26
click at [213, 152] on input "a. Lockable server rack" at bounding box center [213, 148] width 0 height 8
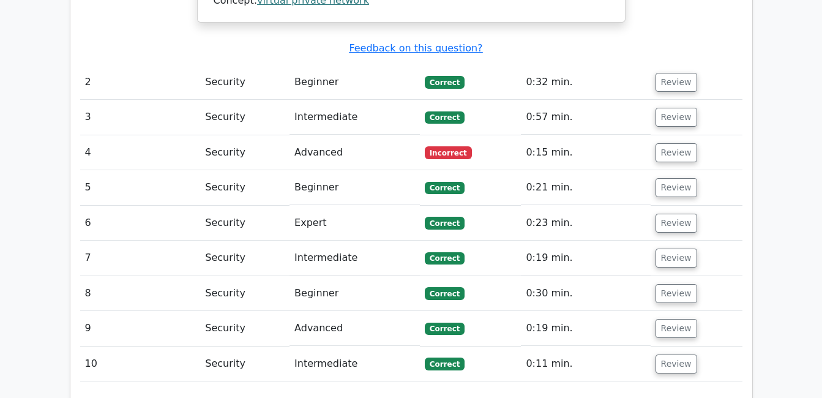
scroll to position [1531, 0]
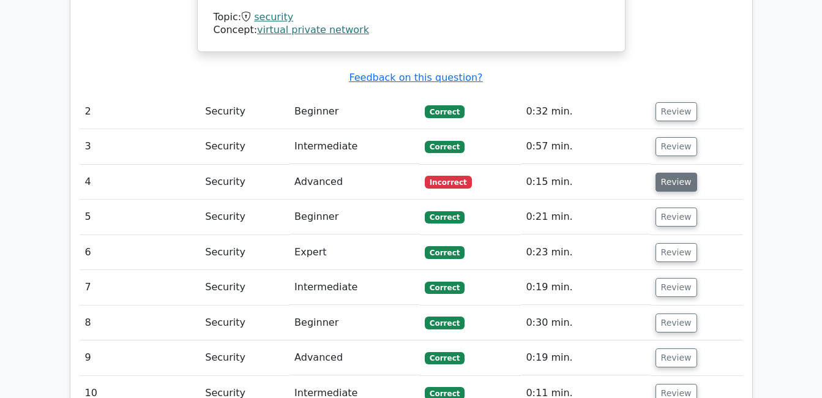
click at [679, 173] on button "Review" at bounding box center [677, 182] width 42 height 19
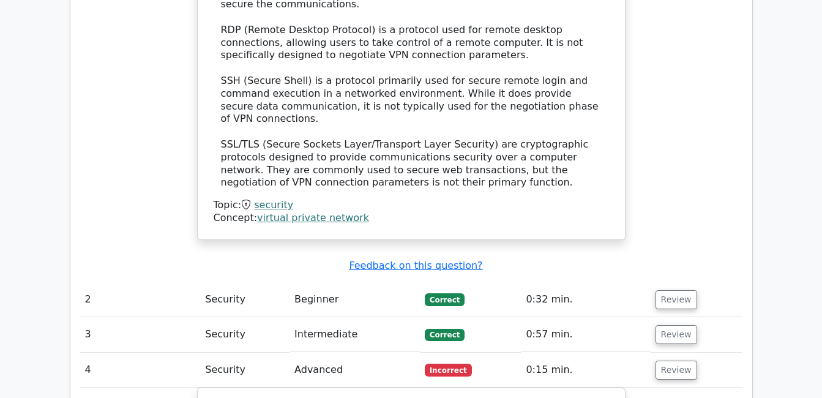
scroll to position [1347, 0]
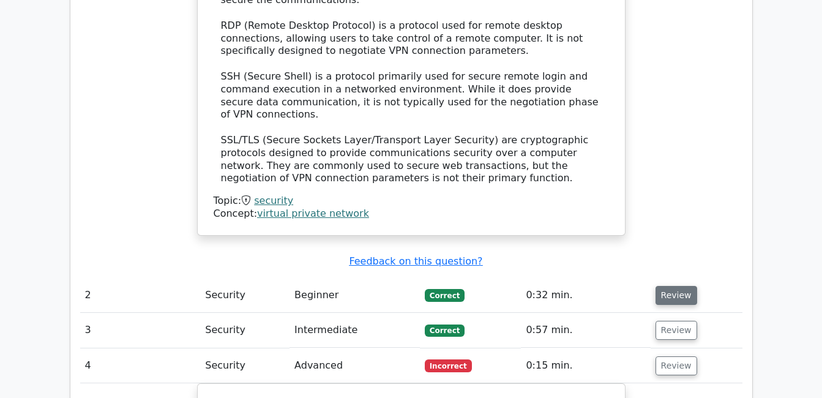
click at [670, 286] on button "Review" at bounding box center [677, 295] width 42 height 19
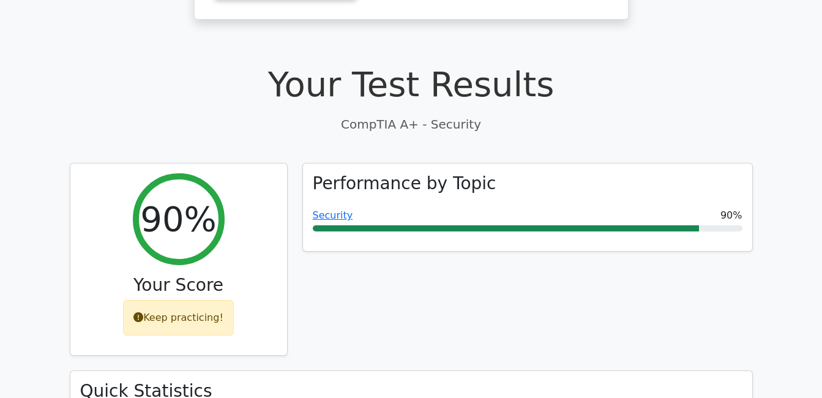
scroll to position [306, 0]
